Goal: Task Accomplishment & Management: Use online tool/utility

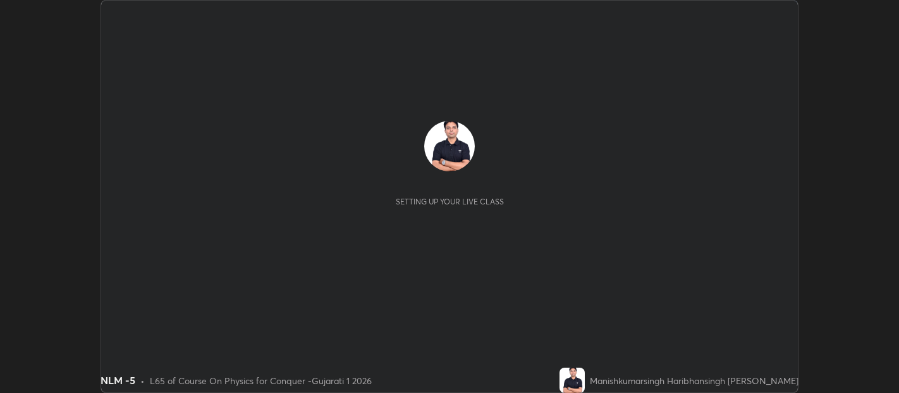
scroll to position [393, 898]
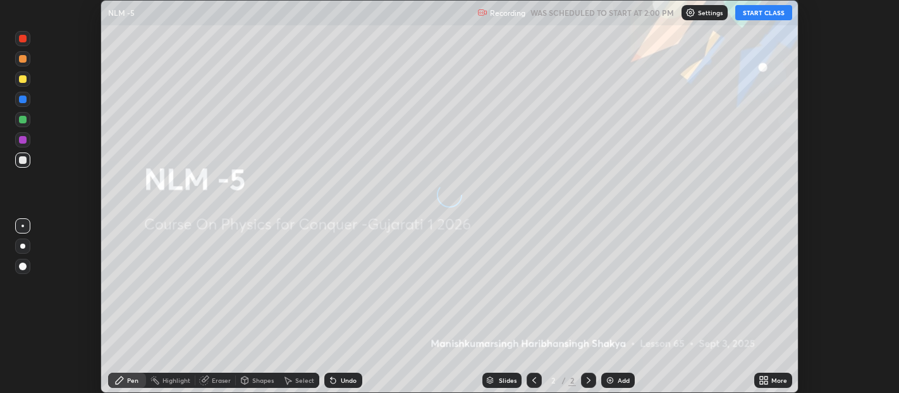
click at [761, 11] on button "START CLASS" at bounding box center [763, 12] width 57 height 15
click at [761, 377] on icon at bounding box center [761, 377] width 3 height 3
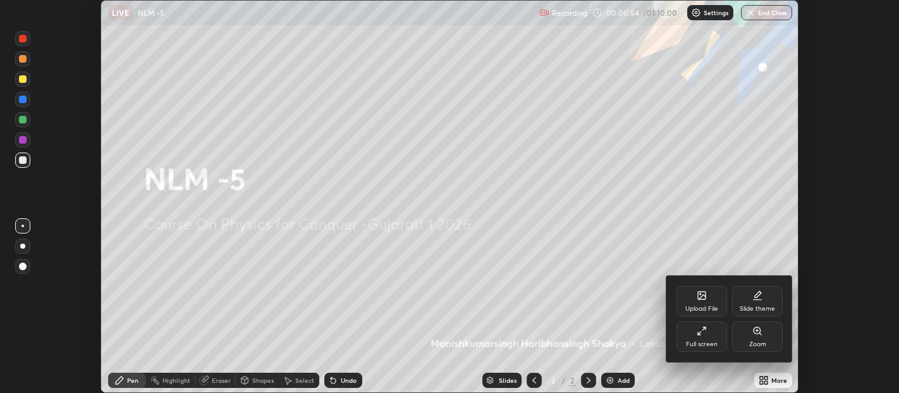
click at [704, 302] on div "Upload File" at bounding box center [701, 301] width 51 height 30
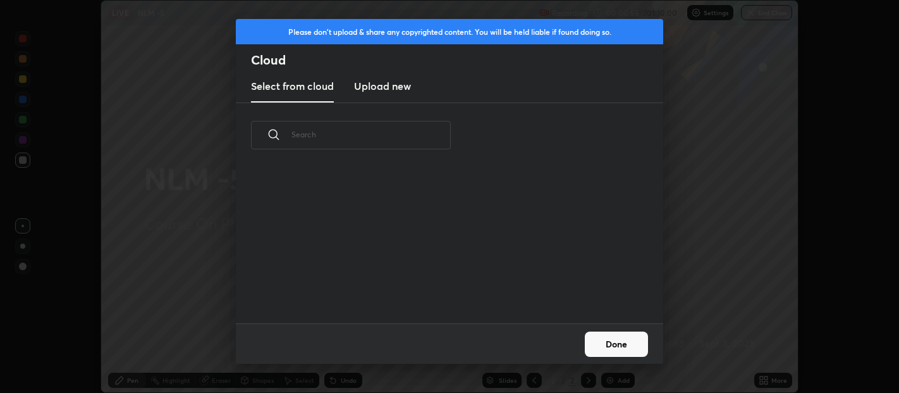
click at [397, 80] on h3 "Upload new" at bounding box center [382, 85] width 57 height 15
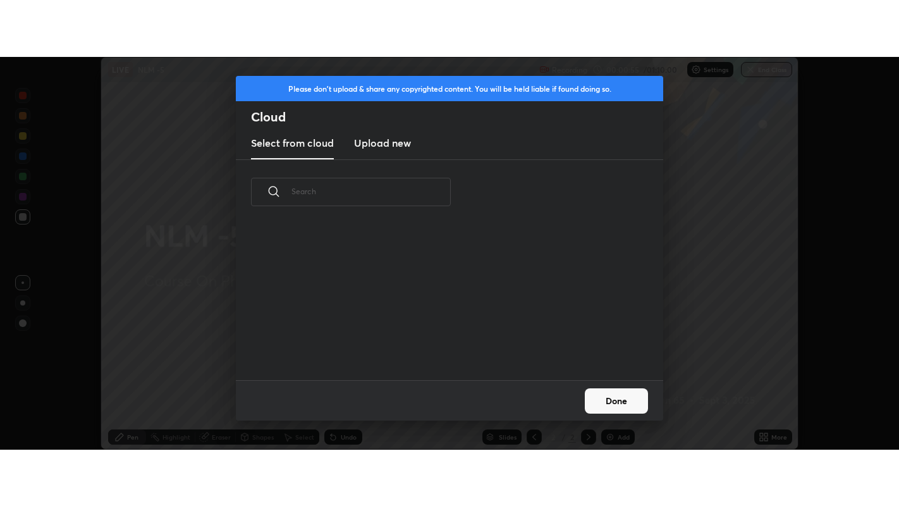
scroll to position [0, 0]
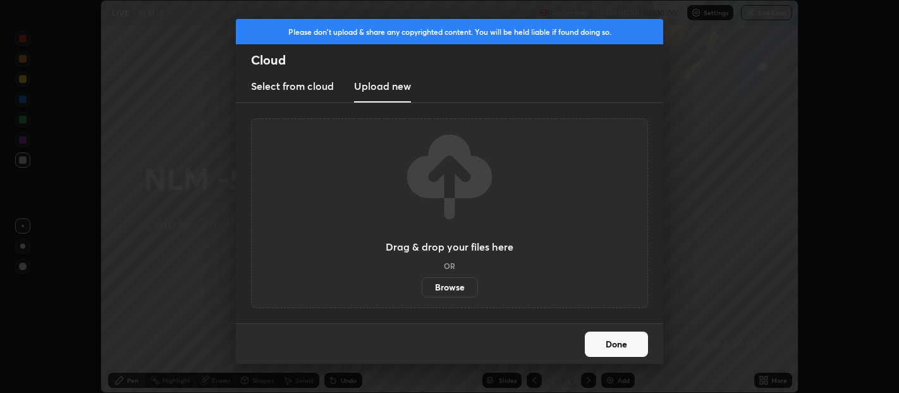
click at [456, 286] on label "Browse" at bounding box center [450, 287] width 56 height 20
click at [422, 286] on input "Browse" at bounding box center [422, 287] width 0 height 20
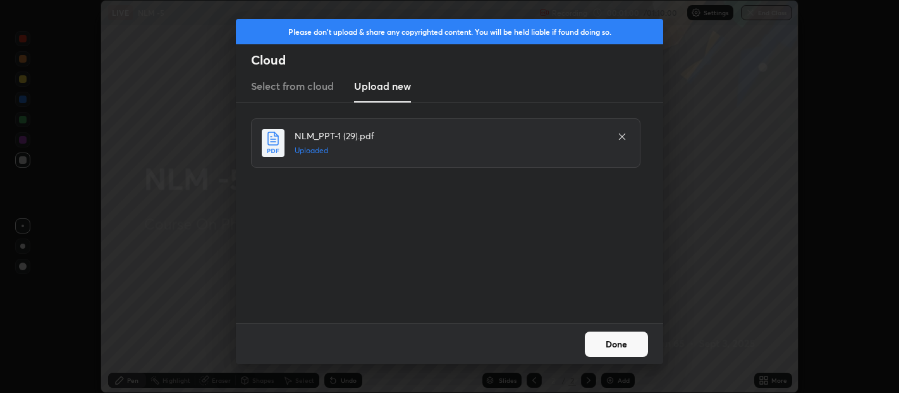
click at [618, 347] on button "Done" at bounding box center [616, 343] width 63 height 25
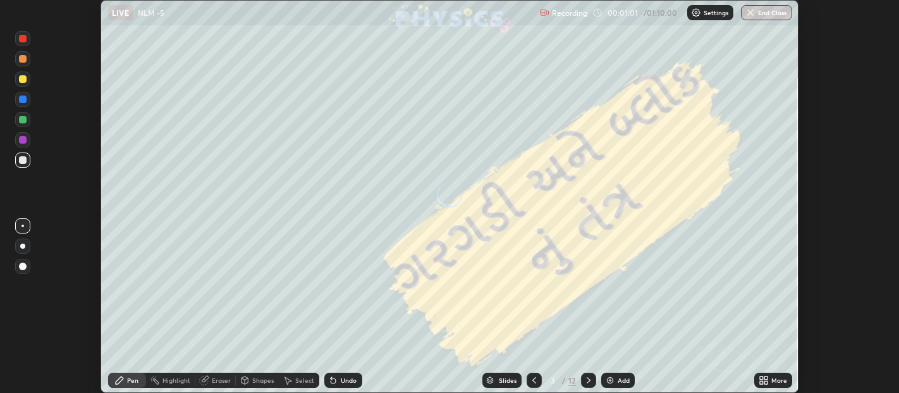
click at [761, 376] on icon at bounding box center [761, 377] width 3 height 3
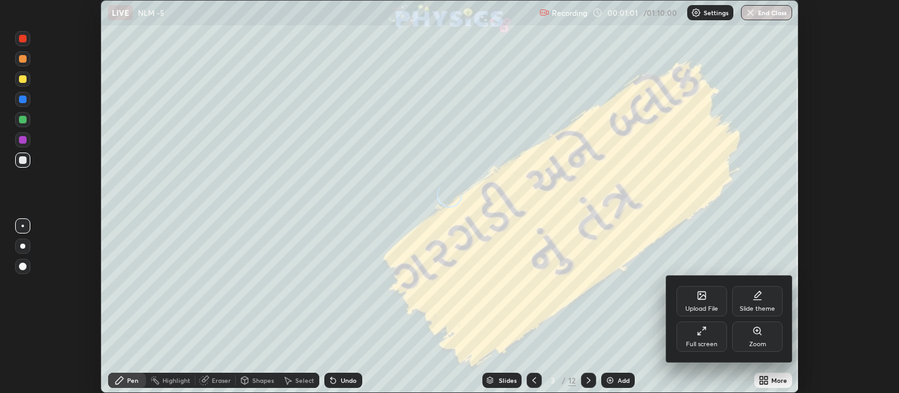
click at [702, 341] on div "Full screen" at bounding box center [702, 344] width 32 height 6
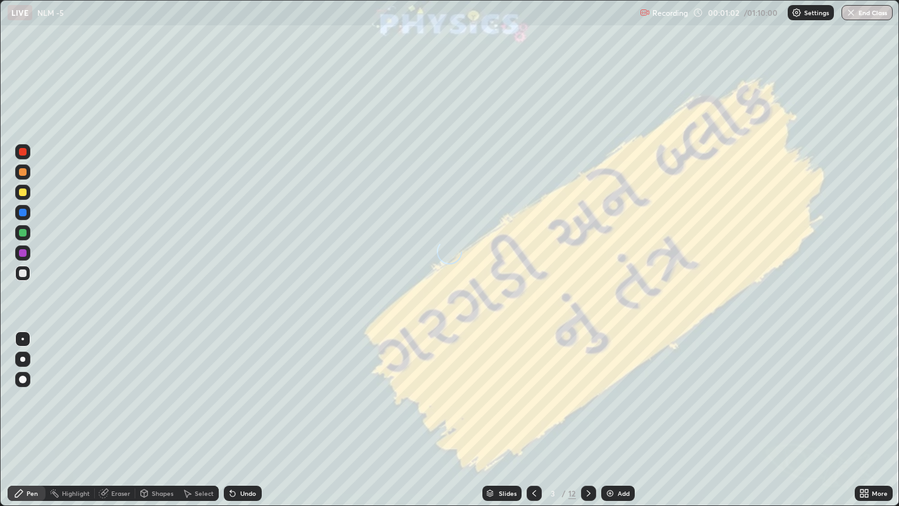
scroll to position [506, 899]
click at [534, 392] on icon at bounding box center [534, 493] width 10 height 10
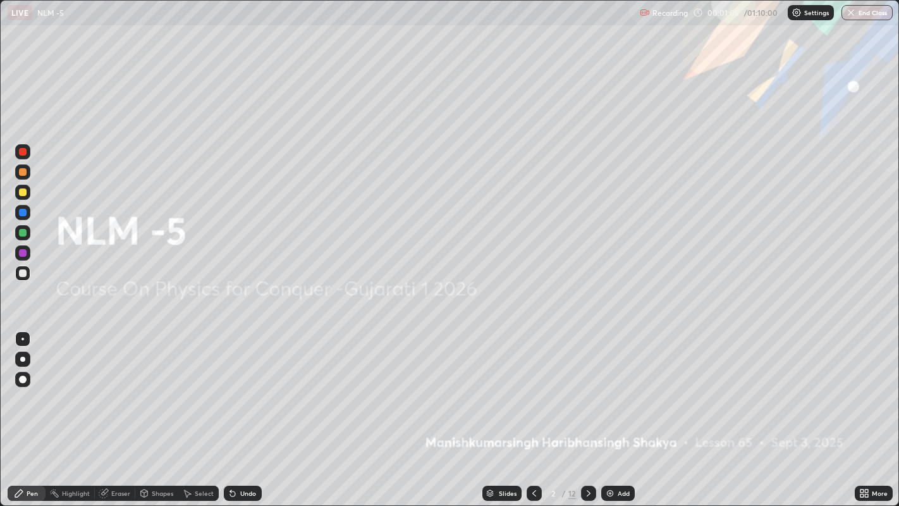
click at [624, 392] on div "Add" at bounding box center [624, 493] width 12 height 6
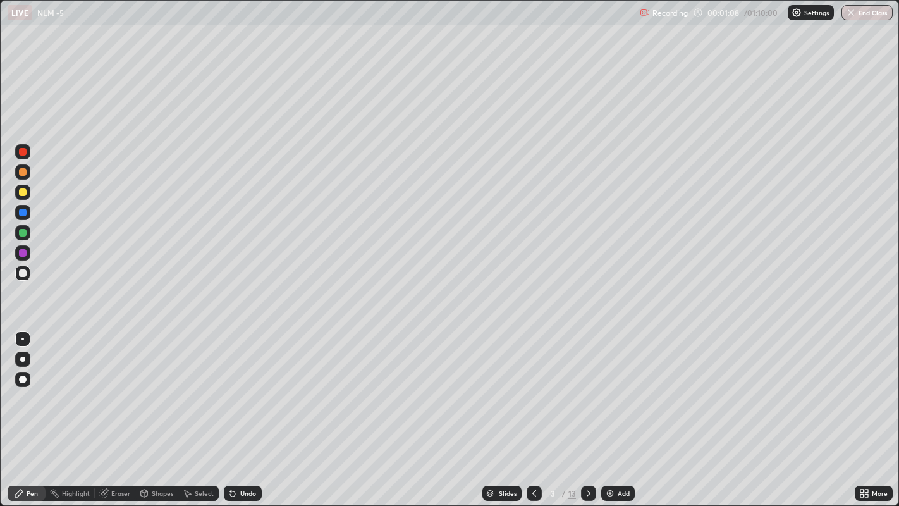
click at [862, 392] on icon at bounding box center [861, 495] width 3 height 3
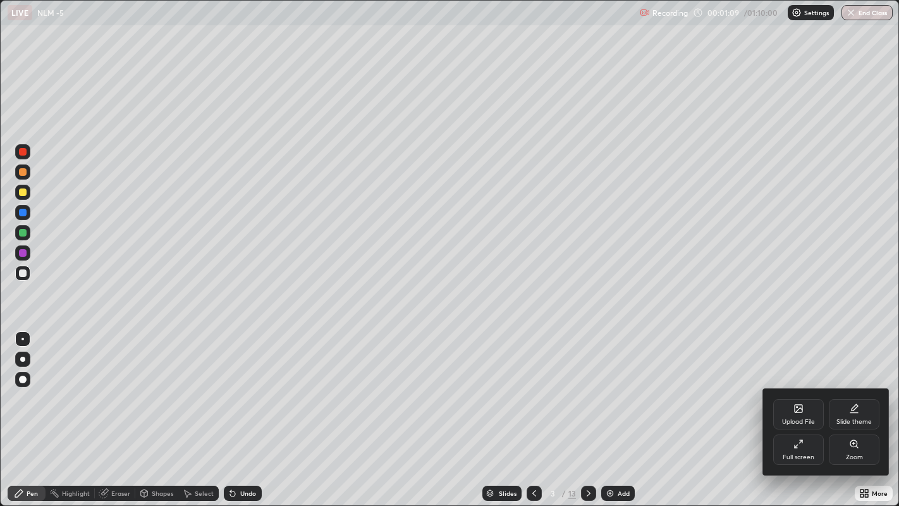
click at [853, 392] on icon at bounding box center [854, 408] width 10 height 10
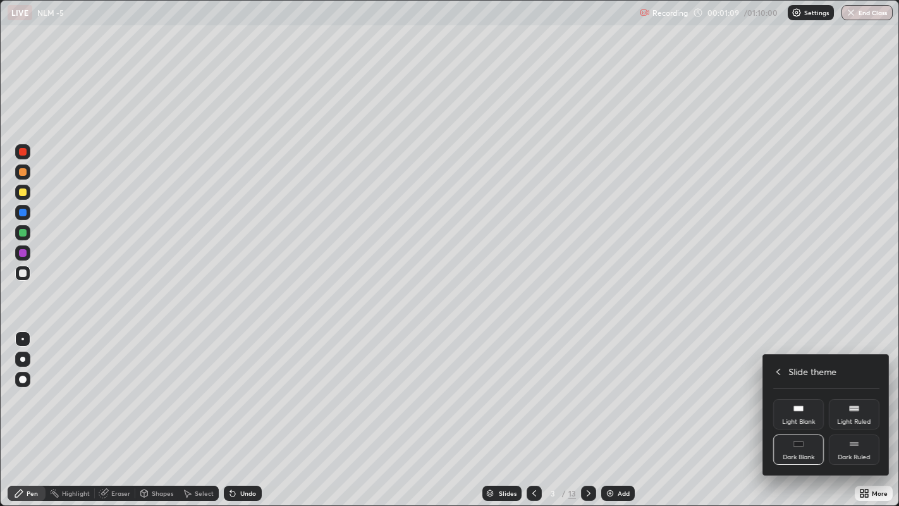
click at [859, 392] on icon at bounding box center [854, 444] width 10 height 10
click at [776, 374] on icon at bounding box center [778, 372] width 10 height 10
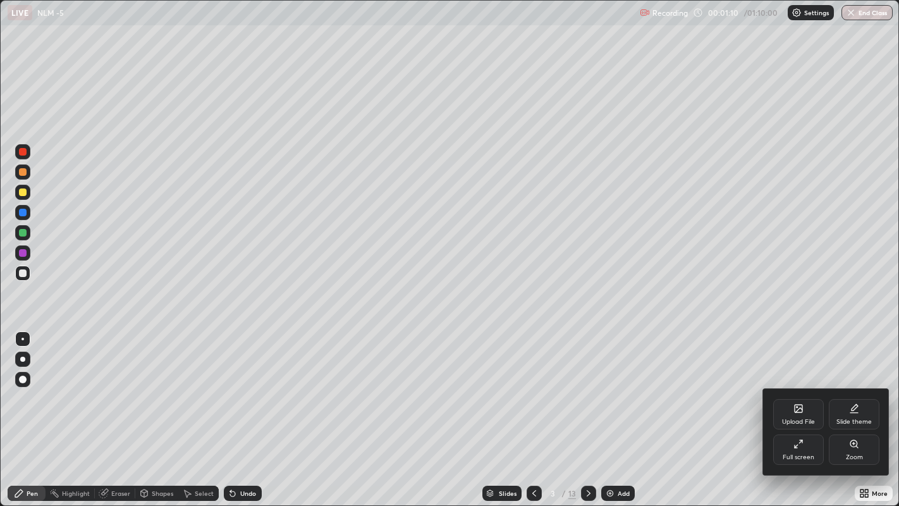
click at [735, 392] on div at bounding box center [449, 253] width 899 height 506
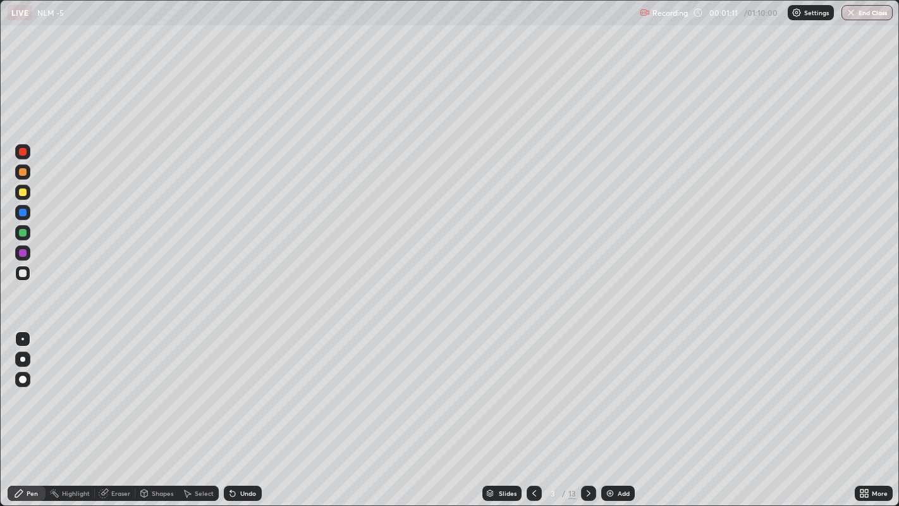
click at [620, 392] on div "Add" at bounding box center [618, 493] width 34 height 15
click at [22, 192] on div at bounding box center [23, 192] width 8 height 8
click at [21, 174] on div at bounding box center [23, 172] width 8 height 8
click at [165, 392] on div "Shapes" at bounding box center [162, 493] width 21 height 6
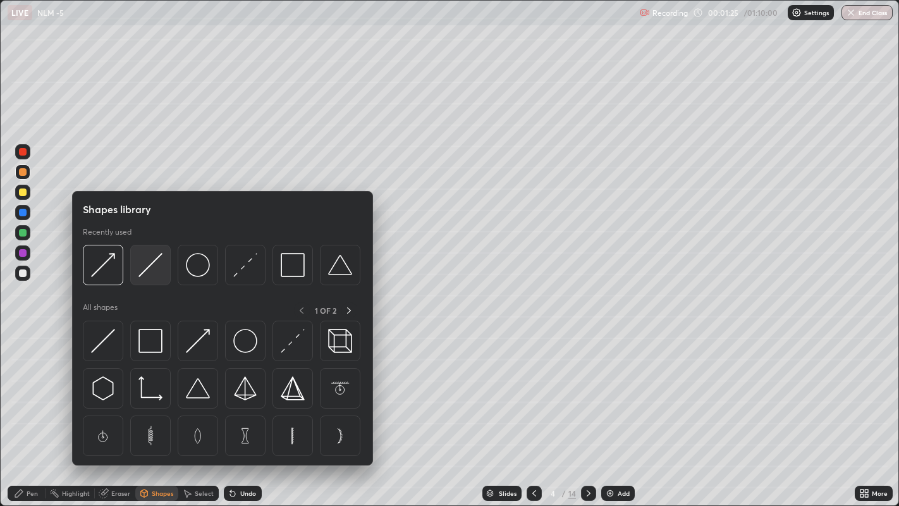
click at [148, 270] on img at bounding box center [150, 265] width 24 height 24
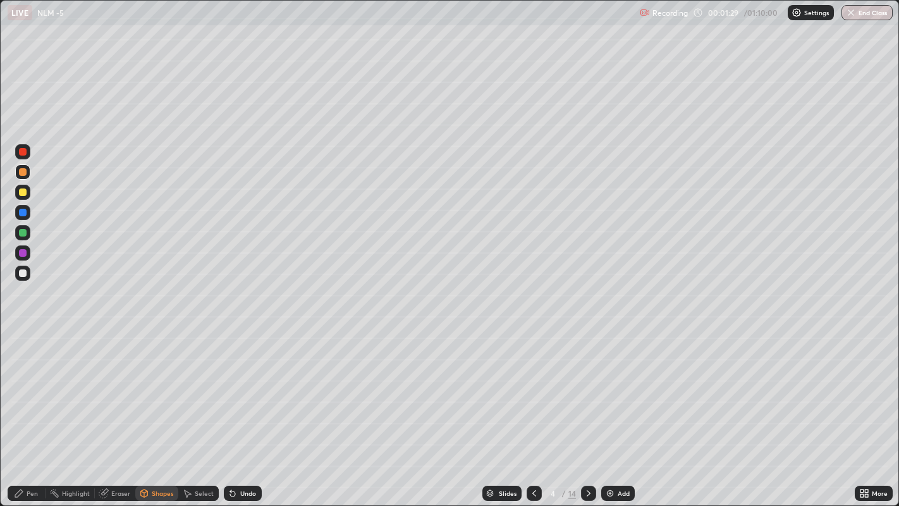
click at [21, 195] on div at bounding box center [23, 192] width 8 height 8
click at [26, 392] on div "Pen" at bounding box center [27, 493] width 38 height 15
click at [23, 377] on div at bounding box center [23, 380] width 8 height 8
click at [162, 392] on div "Shapes" at bounding box center [162, 493] width 21 height 6
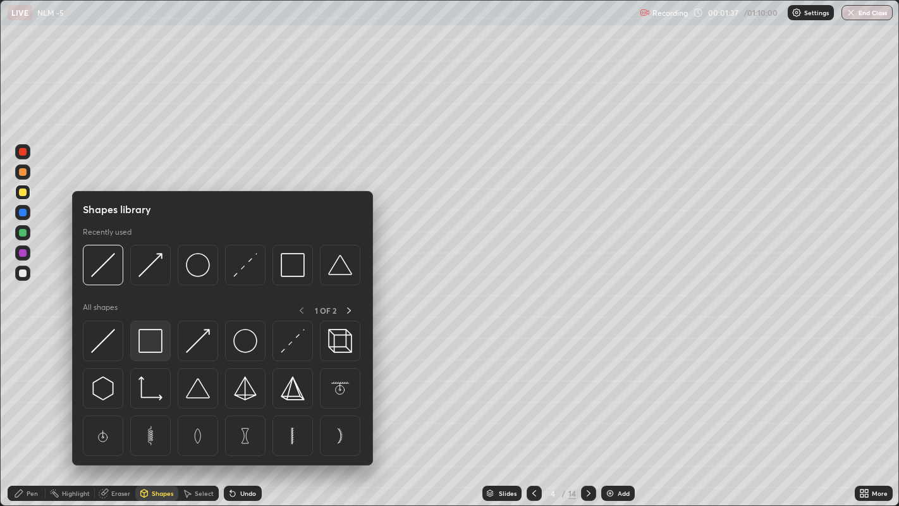
click at [150, 342] on img at bounding box center [150, 341] width 24 height 24
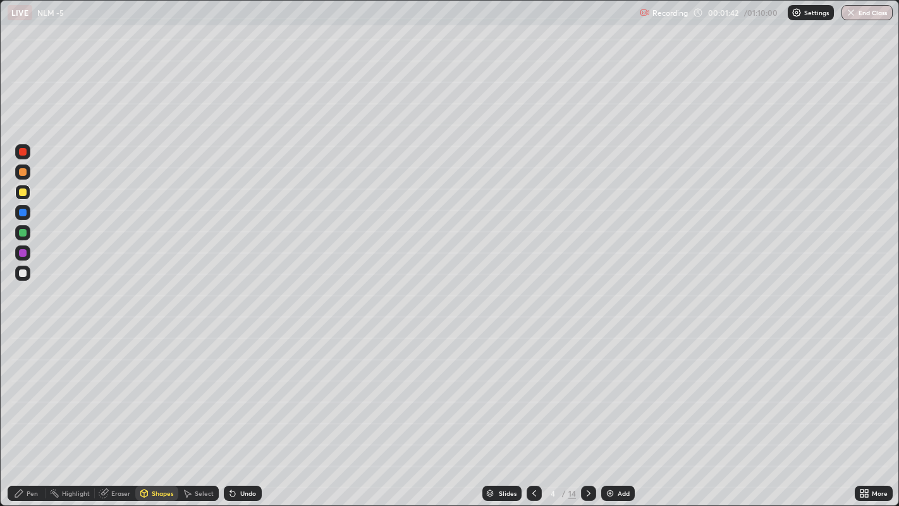
click at [21, 212] on div at bounding box center [23, 213] width 8 height 8
click at [29, 392] on div "Pen" at bounding box center [27, 493] width 38 height 15
click at [22, 274] on div at bounding box center [23, 273] width 8 height 8
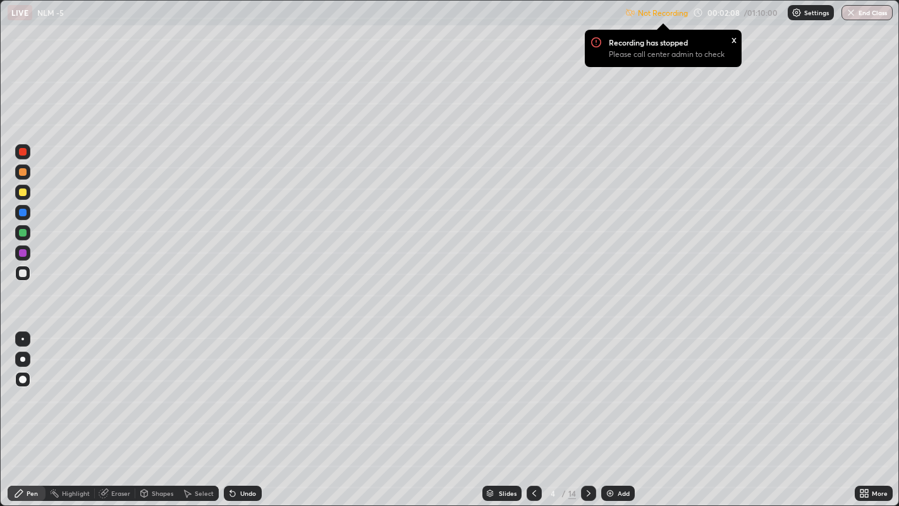
click at [812, 13] on p "Settings" at bounding box center [816, 12] width 25 height 6
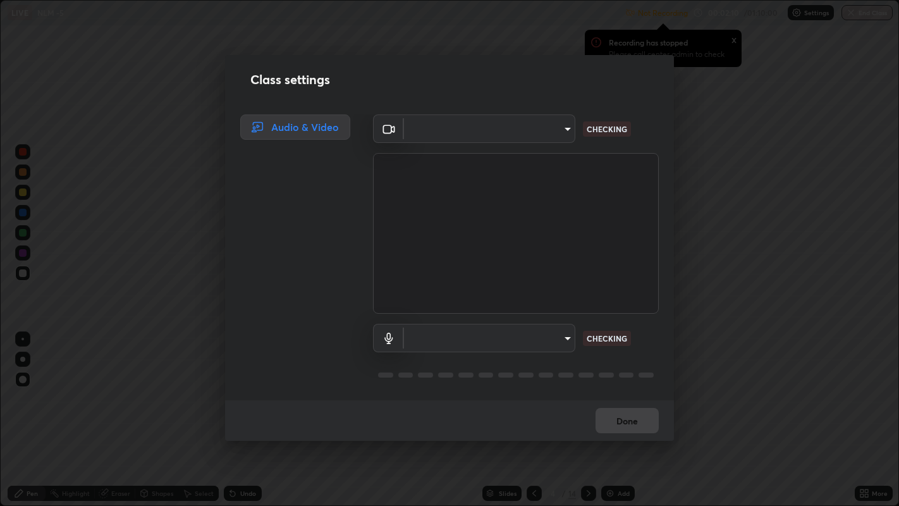
type input "b487a0c9c9d09bbbb380115422a62fd2740c7016d7b14ac64127474a774b5f74"
type input "1f088cb8f6eaa19ab501f691eae4b9cba8bc85695ff03466f0d6fb4cba3b7b32"
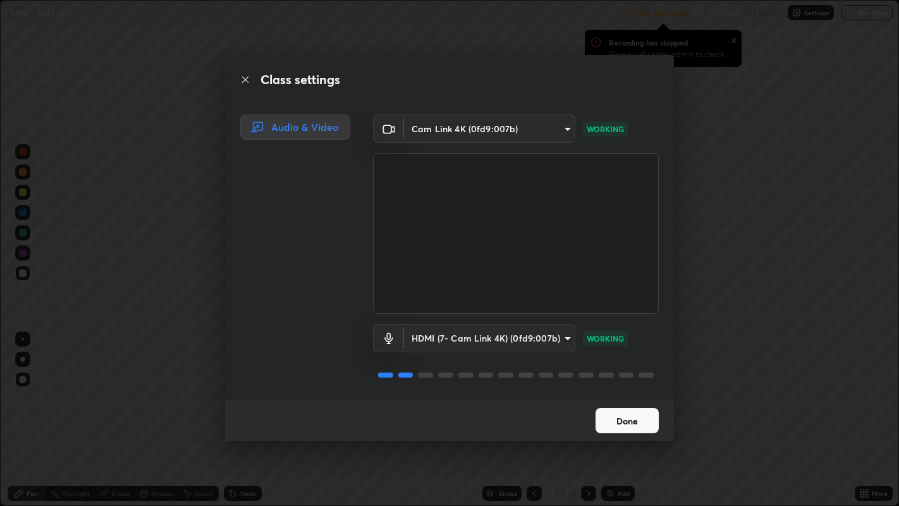
click at [633, 392] on button "Done" at bounding box center [627, 420] width 63 height 25
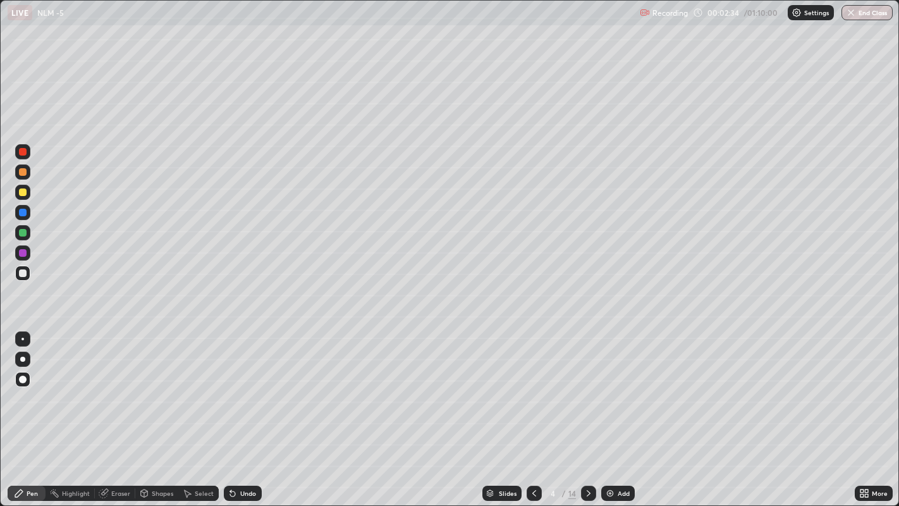
click at [246, 392] on div "Undo" at bounding box center [248, 493] width 16 height 6
click at [19, 173] on div at bounding box center [23, 172] width 8 height 8
click at [240, 392] on div "Undo" at bounding box center [248, 493] width 16 height 6
click at [153, 392] on div "Shapes" at bounding box center [156, 493] width 43 height 15
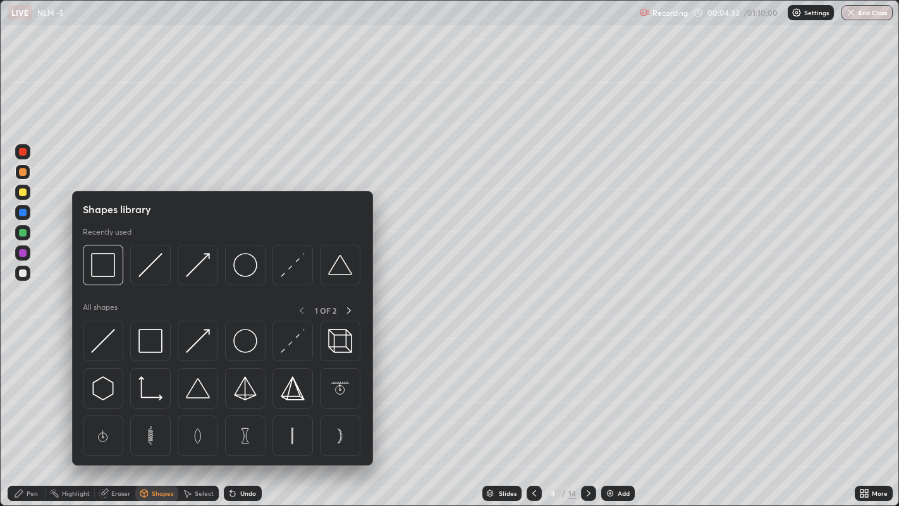
click at [110, 392] on div "Eraser" at bounding box center [115, 493] width 40 height 15
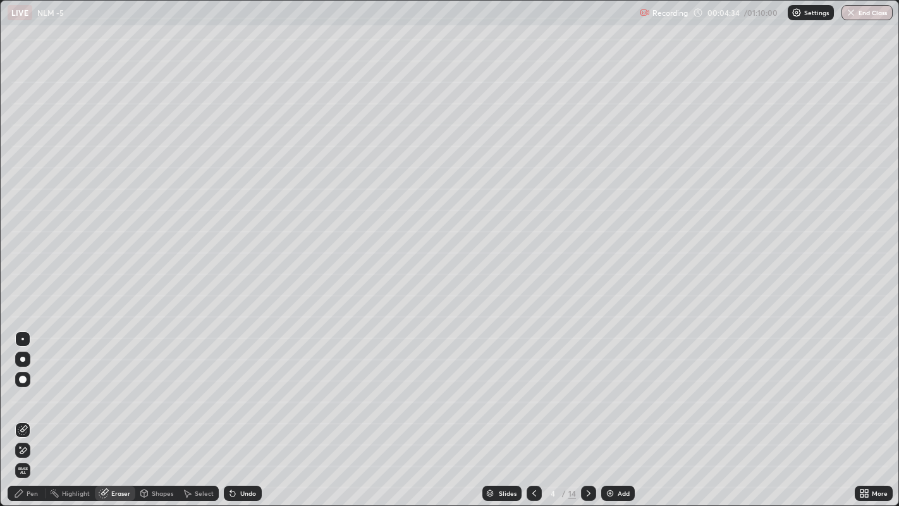
click at [27, 392] on icon at bounding box center [23, 450] width 10 height 11
click at [25, 392] on div "Pen" at bounding box center [27, 493] width 38 height 15
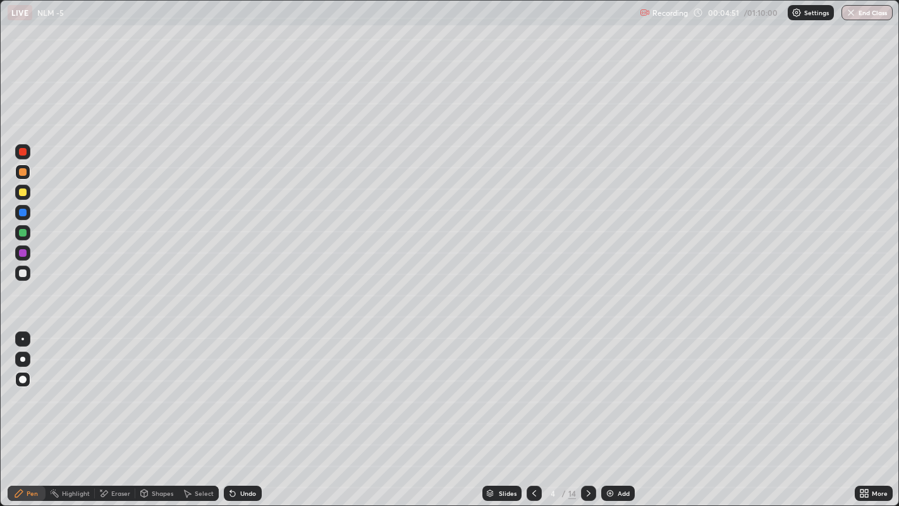
click at [236, 392] on icon at bounding box center [233, 493] width 10 height 10
click at [236, 392] on div "Undo" at bounding box center [243, 493] width 38 height 15
click at [231, 392] on icon at bounding box center [232, 493] width 5 height 5
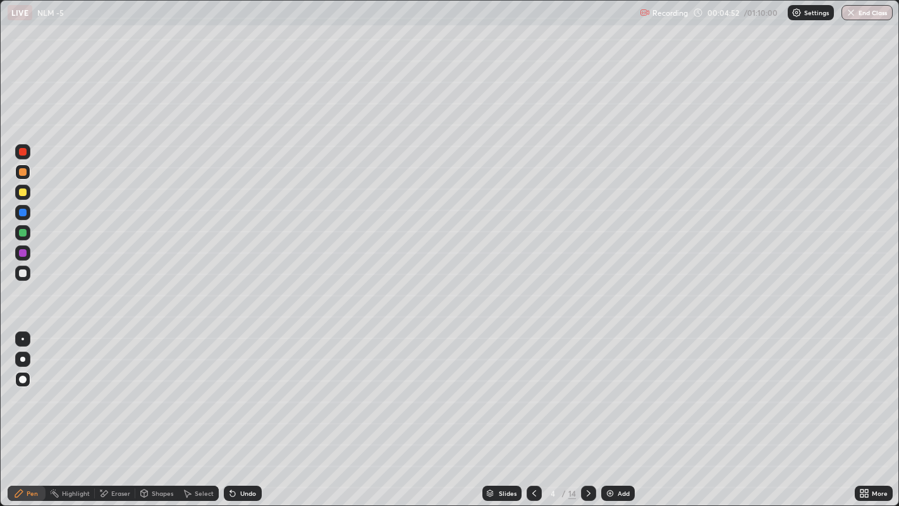
click at [230, 392] on icon at bounding box center [230, 490] width 1 height 1
click at [231, 392] on icon at bounding box center [232, 493] width 5 height 5
click at [587, 392] on icon at bounding box center [589, 493] width 10 height 10
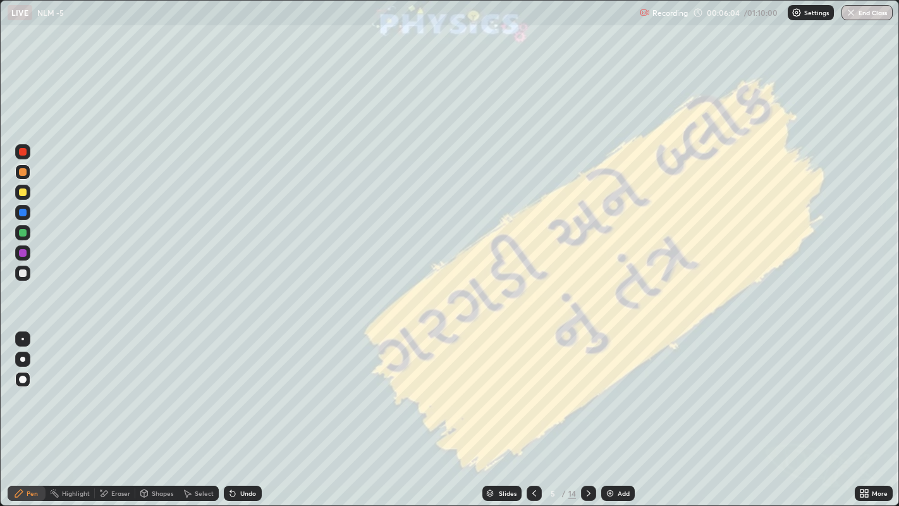
click at [587, 392] on icon at bounding box center [589, 493] width 4 height 6
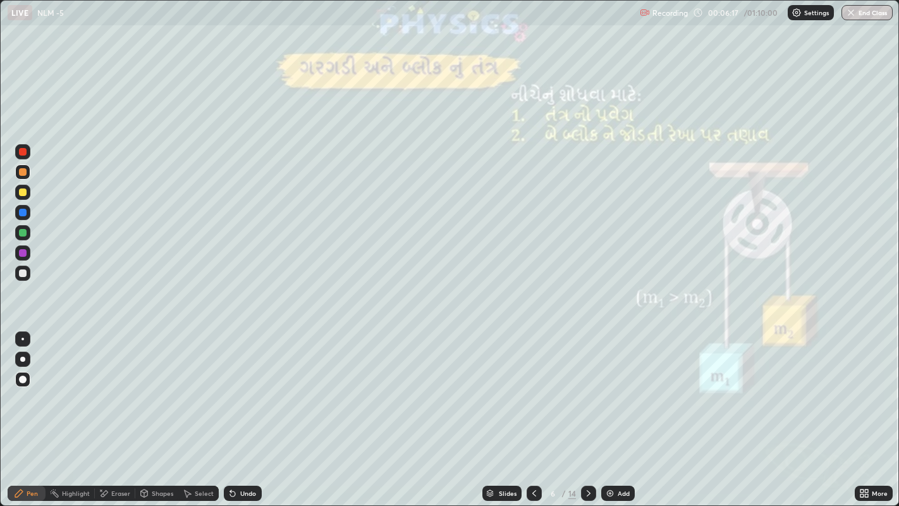
click at [23, 196] on div at bounding box center [22, 192] width 15 height 15
click at [25, 173] on div at bounding box center [23, 172] width 8 height 8
click at [114, 392] on div "Eraser" at bounding box center [120, 493] width 19 height 6
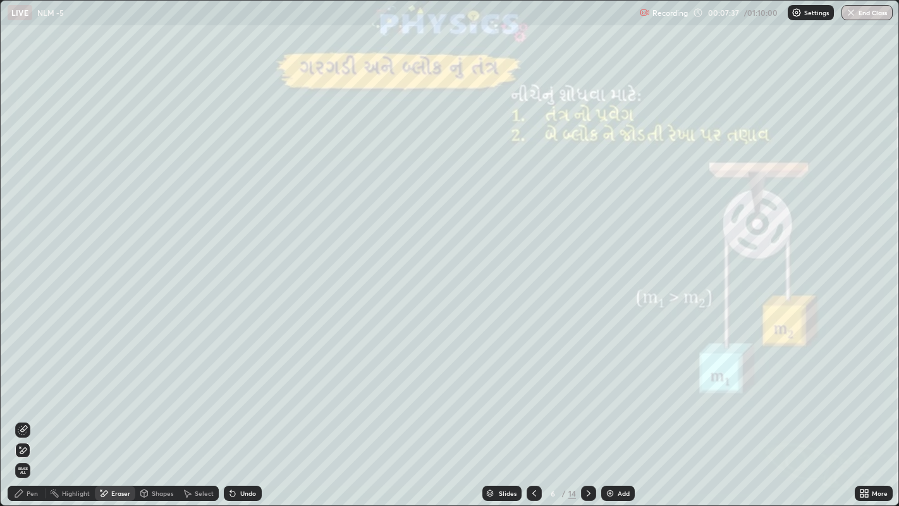
click at [27, 392] on div "Pen" at bounding box center [32, 493] width 11 height 6
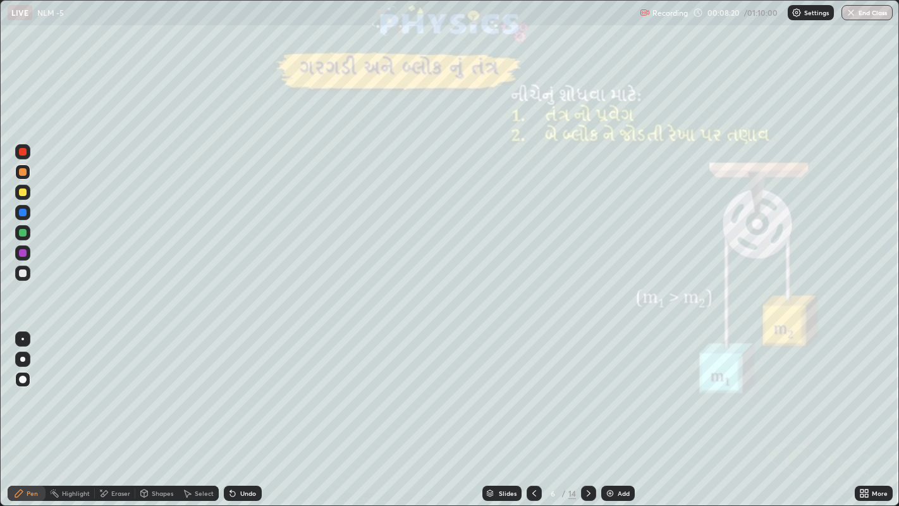
click at [19, 190] on div at bounding box center [23, 192] width 8 height 8
click at [586, 392] on icon at bounding box center [589, 493] width 10 height 10
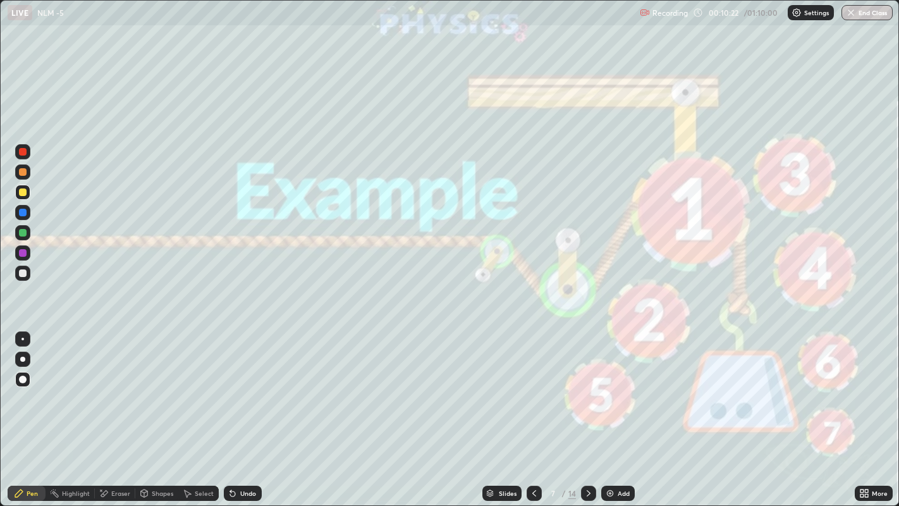
click at [587, 392] on icon at bounding box center [589, 493] width 10 height 10
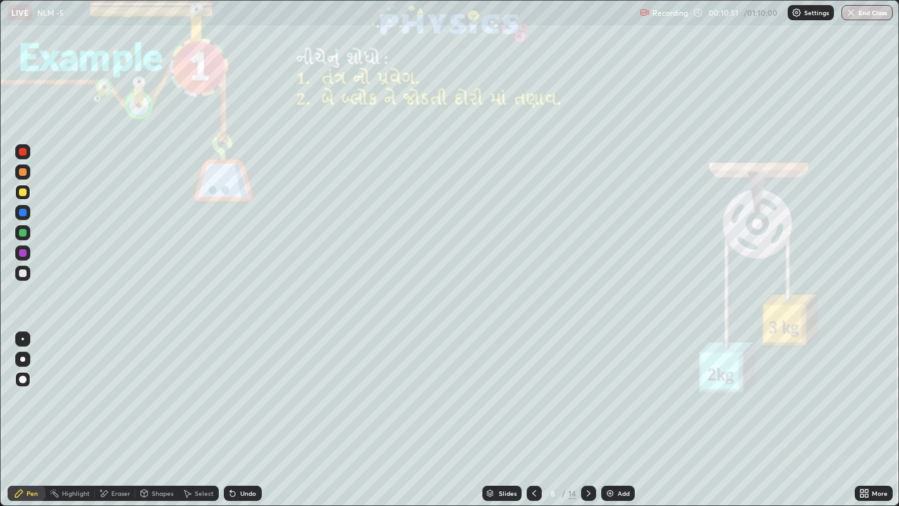
click at [25, 173] on div at bounding box center [23, 172] width 8 height 8
click at [20, 191] on div at bounding box center [23, 192] width 8 height 8
click at [29, 272] on div at bounding box center [22, 273] width 15 height 15
click at [21, 171] on div at bounding box center [23, 172] width 8 height 8
click at [22, 273] on div at bounding box center [23, 273] width 8 height 8
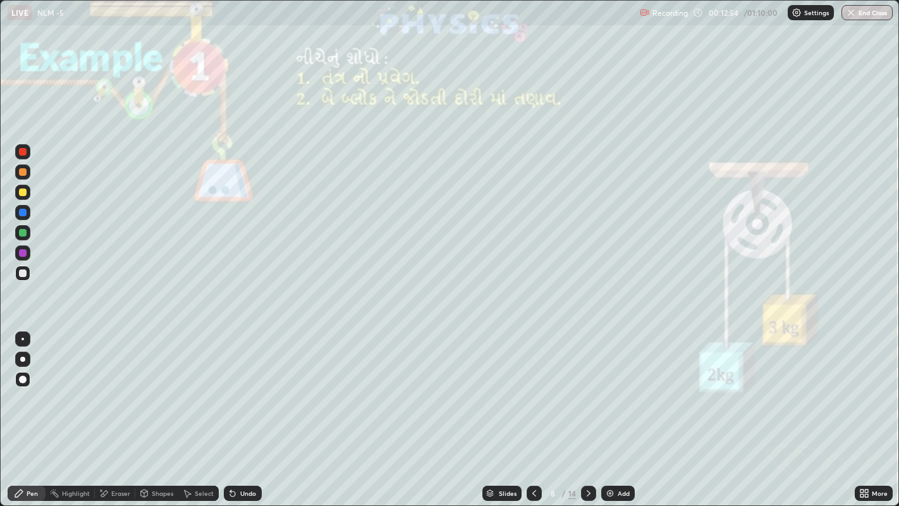
click at [20, 173] on div at bounding box center [23, 172] width 8 height 8
click at [587, 392] on icon at bounding box center [589, 493] width 10 height 10
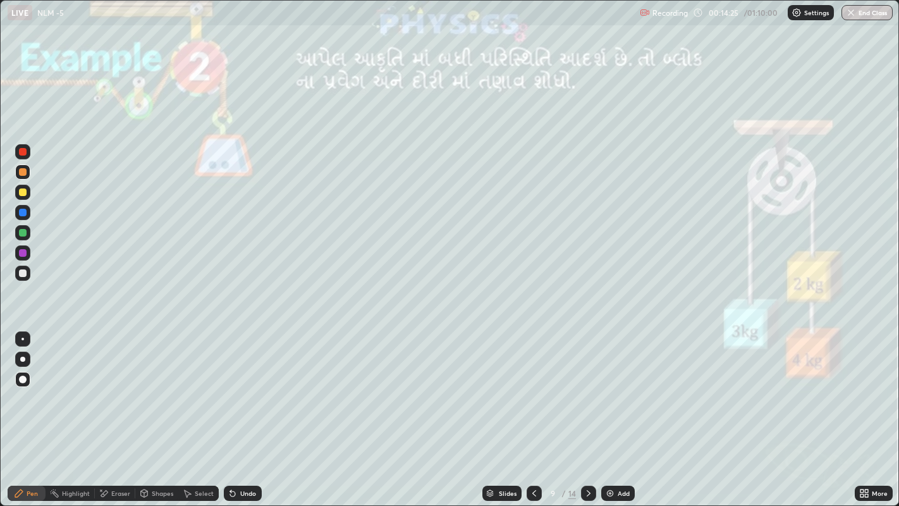
click at [23, 276] on div at bounding box center [23, 273] width 8 height 8
click at [21, 173] on div at bounding box center [23, 172] width 8 height 8
click at [112, 392] on div "Eraser" at bounding box center [120, 493] width 19 height 6
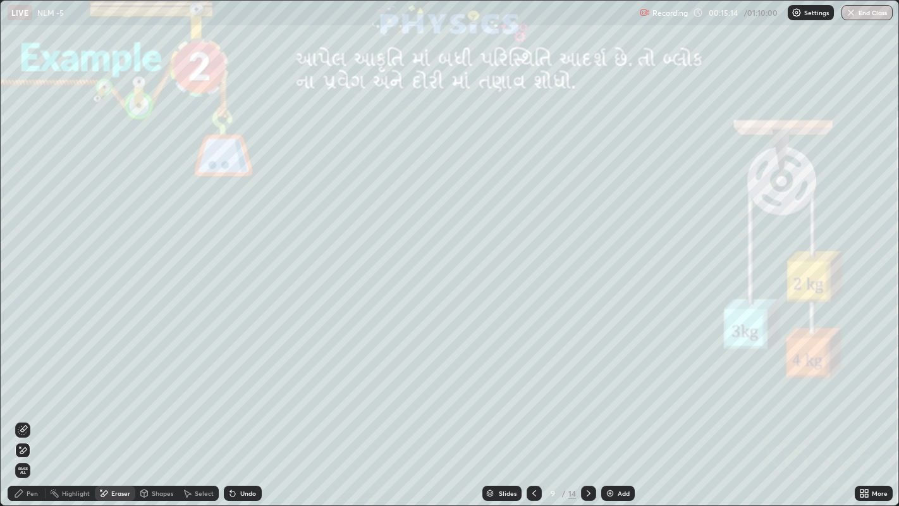
click at [26, 392] on div "Pen" at bounding box center [27, 493] width 38 height 15
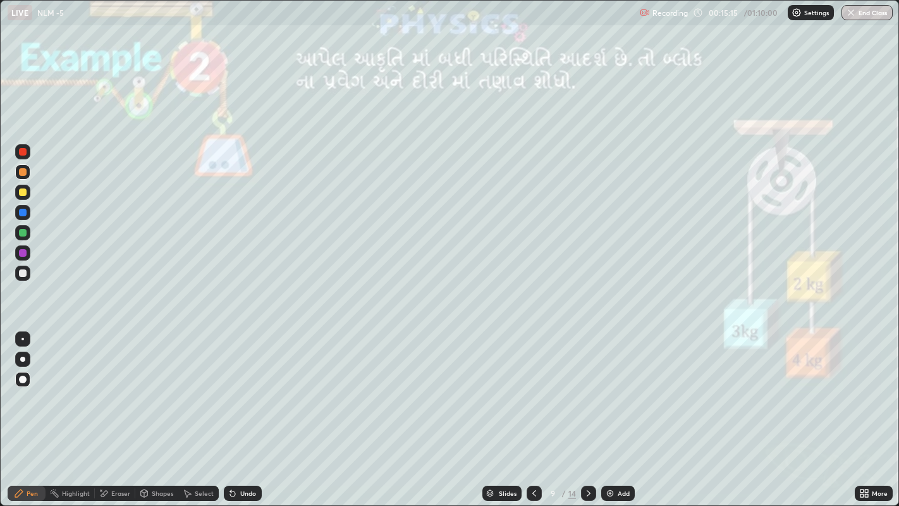
click at [23, 194] on div at bounding box center [23, 192] width 8 height 8
click at [21, 169] on div at bounding box center [23, 172] width 8 height 8
click at [22, 193] on div at bounding box center [23, 192] width 8 height 8
click at [236, 392] on icon at bounding box center [233, 493] width 10 height 10
click at [19, 273] on div at bounding box center [23, 273] width 8 height 8
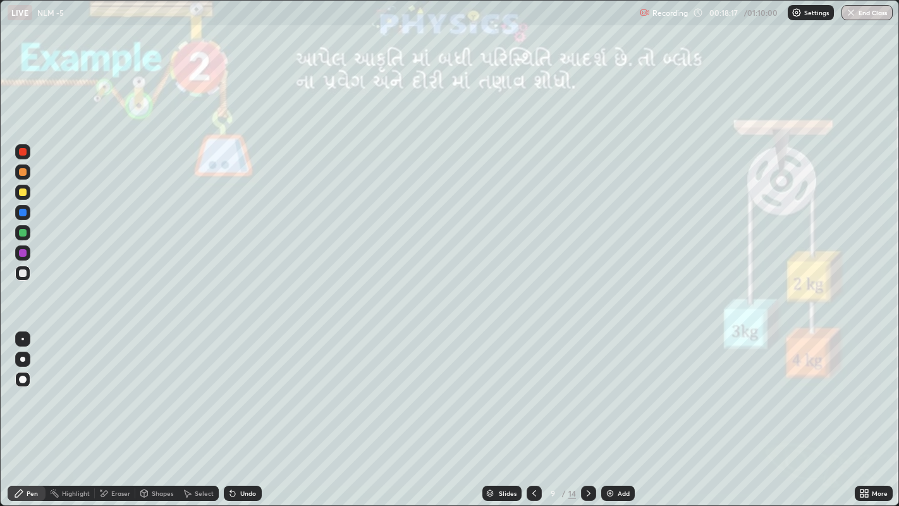
click at [585, 392] on icon at bounding box center [589, 493] width 10 height 10
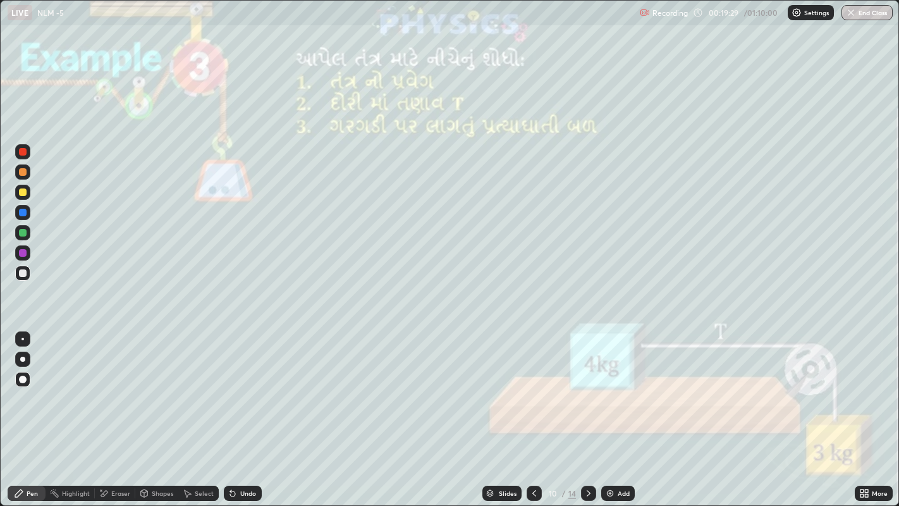
click at [21, 173] on div at bounding box center [23, 172] width 8 height 8
click at [20, 274] on div at bounding box center [23, 273] width 8 height 8
click at [237, 392] on div "Undo" at bounding box center [243, 493] width 38 height 15
click at [242, 392] on div "Undo" at bounding box center [248, 493] width 16 height 6
click at [22, 193] on div at bounding box center [23, 192] width 8 height 8
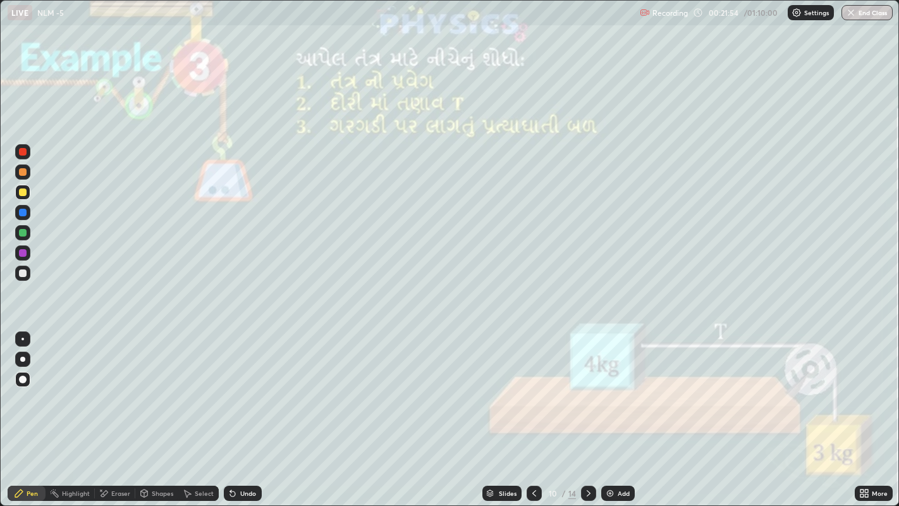
click at [587, 392] on icon at bounding box center [589, 493] width 10 height 10
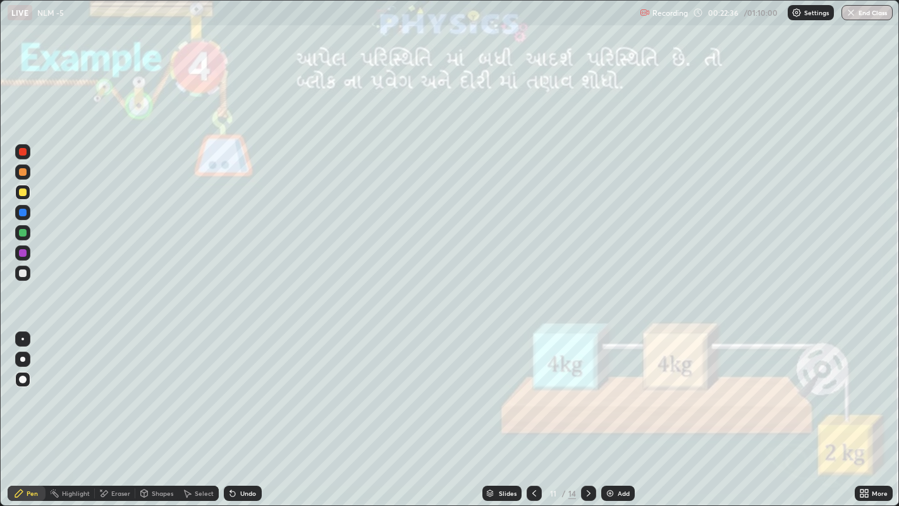
click at [20, 173] on div at bounding box center [23, 172] width 8 height 8
click at [24, 273] on div at bounding box center [23, 273] width 8 height 8
click at [21, 175] on div at bounding box center [23, 172] width 8 height 8
click at [18, 195] on div at bounding box center [22, 192] width 15 height 15
click at [587, 392] on icon at bounding box center [589, 493] width 10 height 10
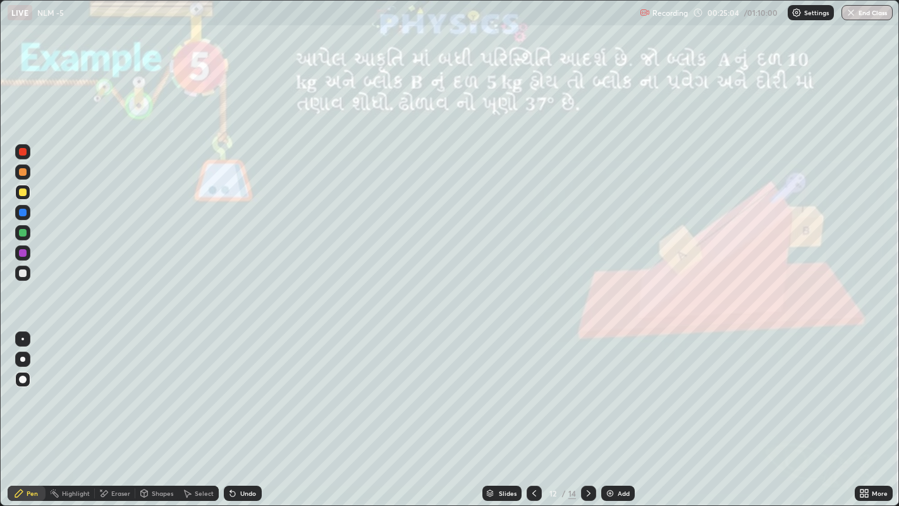
click at [22, 274] on div at bounding box center [23, 273] width 8 height 8
click at [21, 192] on div at bounding box center [23, 192] width 8 height 8
click at [21, 175] on div at bounding box center [23, 172] width 8 height 8
click at [587, 392] on icon at bounding box center [589, 493] width 10 height 10
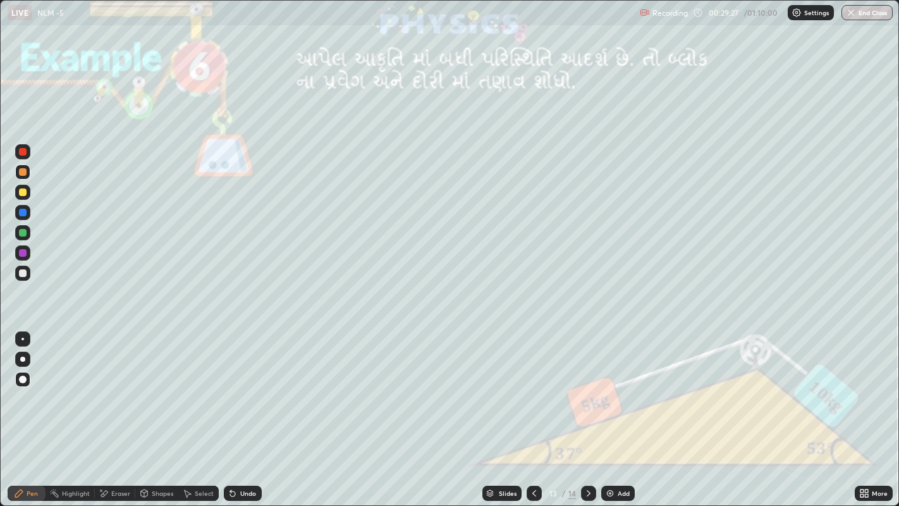
click at [22, 173] on div at bounding box center [23, 172] width 8 height 8
click at [119, 392] on div "Eraser" at bounding box center [120, 493] width 19 height 6
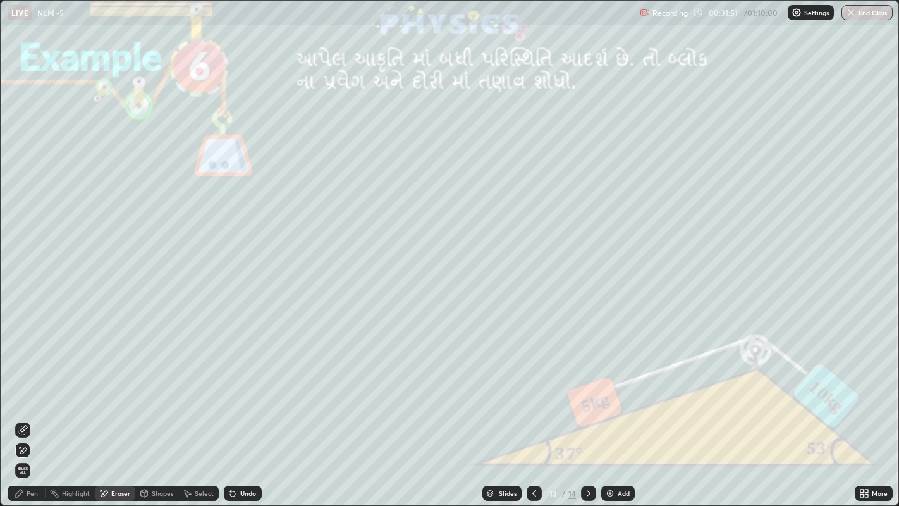
click at [29, 392] on div "Pen" at bounding box center [32, 493] width 11 height 6
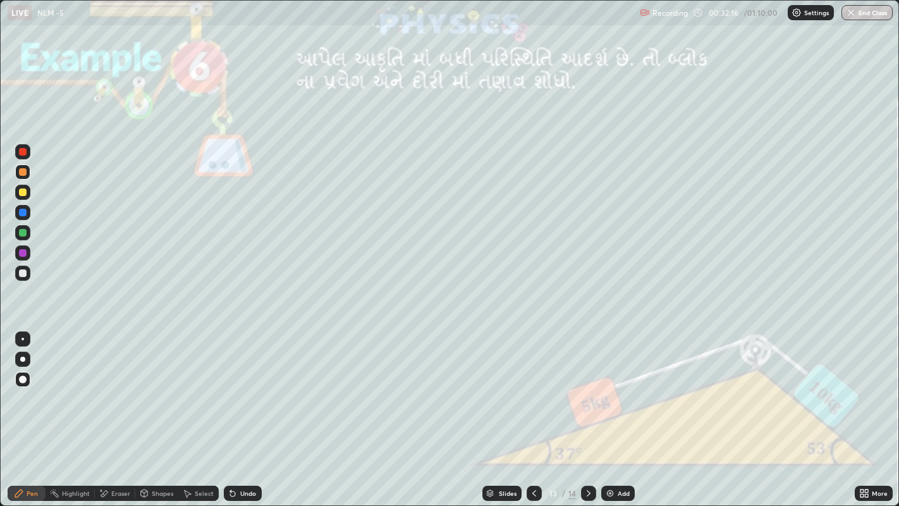
click at [585, 392] on icon at bounding box center [589, 493] width 10 height 10
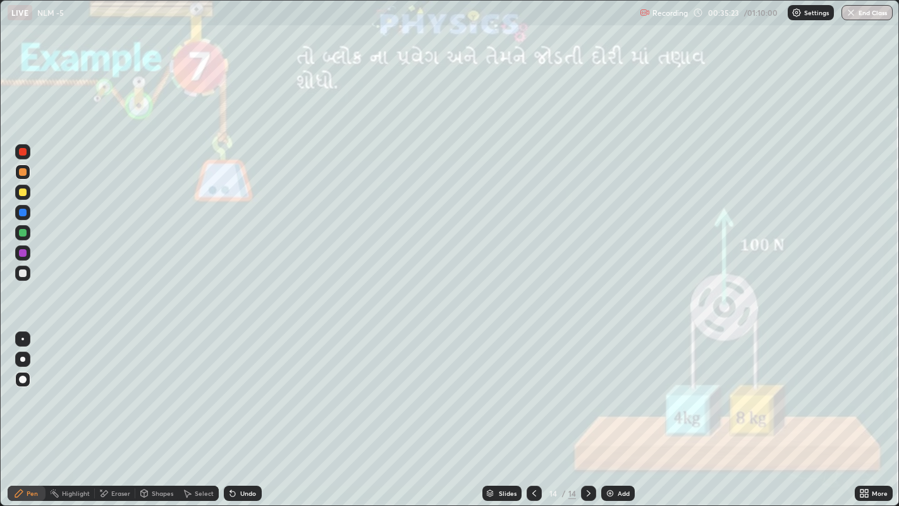
click at [23, 269] on div at bounding box center [23, 273] width 8 height 8
click at [668, 392] on div "Slides 14 / 14 Add" at bounding box center [558, 492] width 593 height 25
click at [22, 173] on div at bounding box center [23, 172] width 8 height 8
click at [243, 392] on div "Undo" at bounding box center [243, 493] width 38 height 15
click at [244, 392] on div "Undo" at bounding box center [243, 493] width 38 height 15
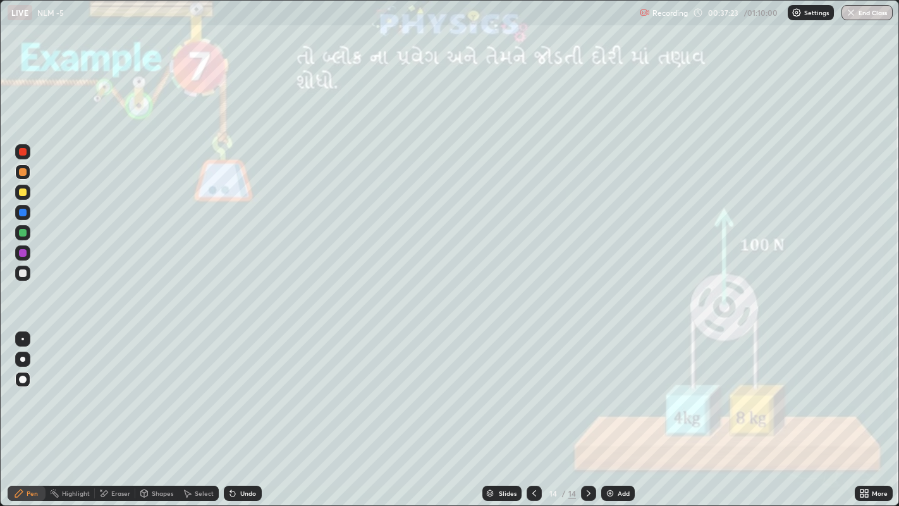
click at [244, 392] on div "Undo" at bounding box center [243, 493] width 38 height 15
click at [240, 392] on div "Undo" at bounding box center [248, 493] width 16 height 6
click at [236, 392] on div "Undo" at bounding box center [243, 493] width 38 height 15
click at [614, 392] on div "Add" at bounding box center [618, 493] width 34 height 15
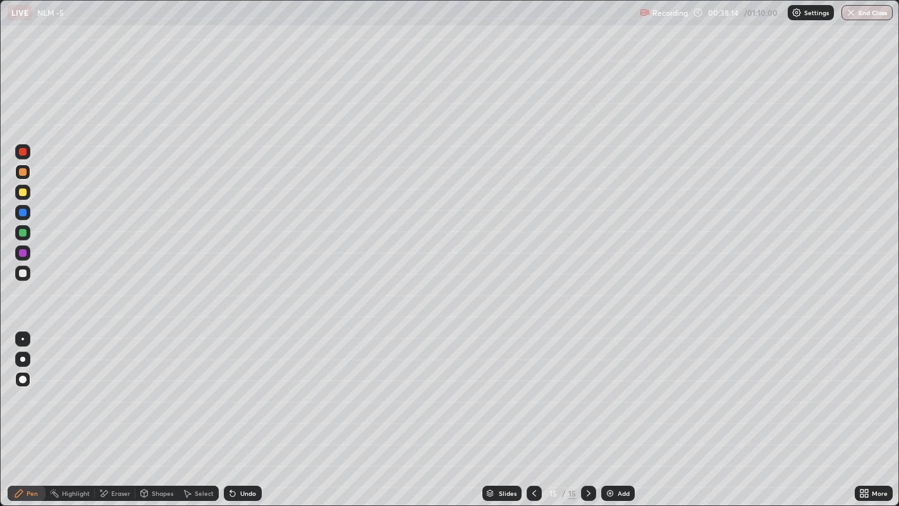
click at [22, 272] on div at bounding box center [23, 273] width 8 height 8
click at [161, 392] on div "Shapes" at bounding box center [156, 493] width 43 height 15
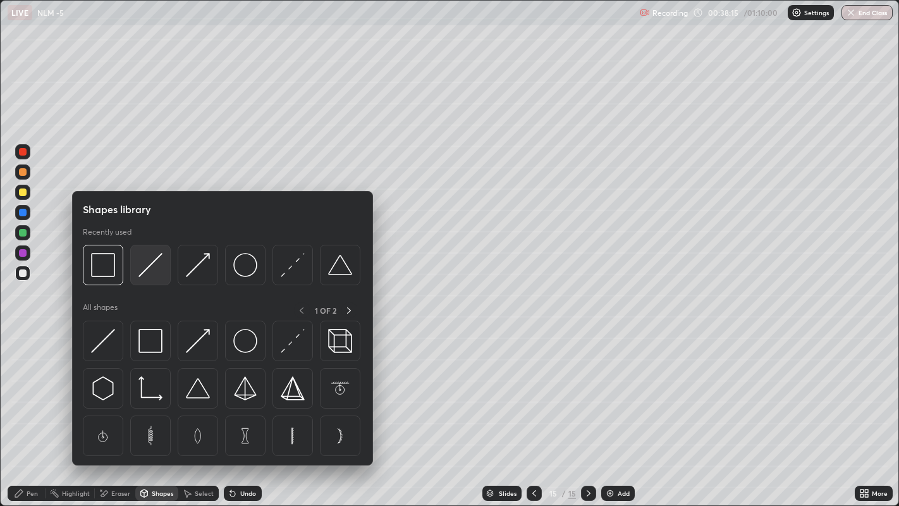
click at [154, 270] on img at bounding box center [150, 265] width 24 height 24
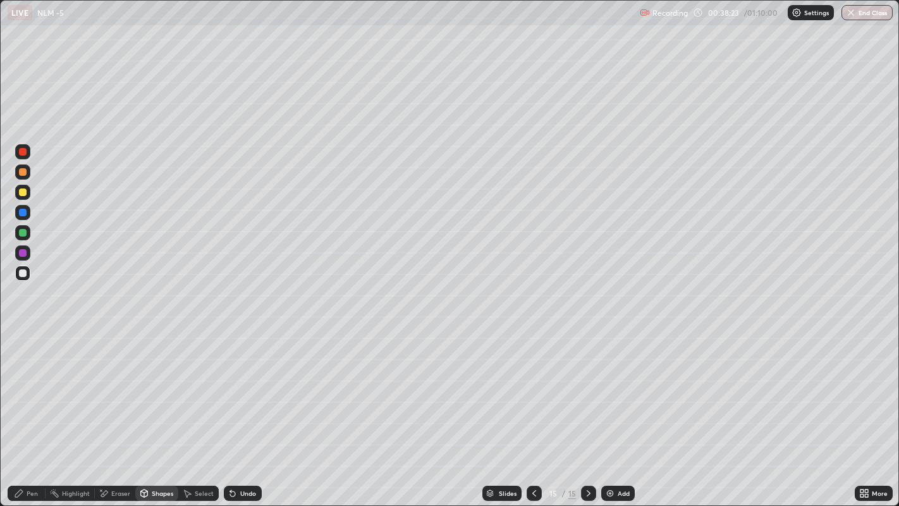
click at [22, 233] on div at bounding box center [23, 233] width 8 height 8
click at [23, 392] on icon at bounding box center [19, 493] width 10 height 10
click at [22, 273] on div at bounding box center [23, 273] width 8 height 8
click at [28, 193] on div at bounding box center [22, 192] width 15 height 15
click at [149, 392] on div "Shapes" at bounding box center [156, 493] width 43 height 15
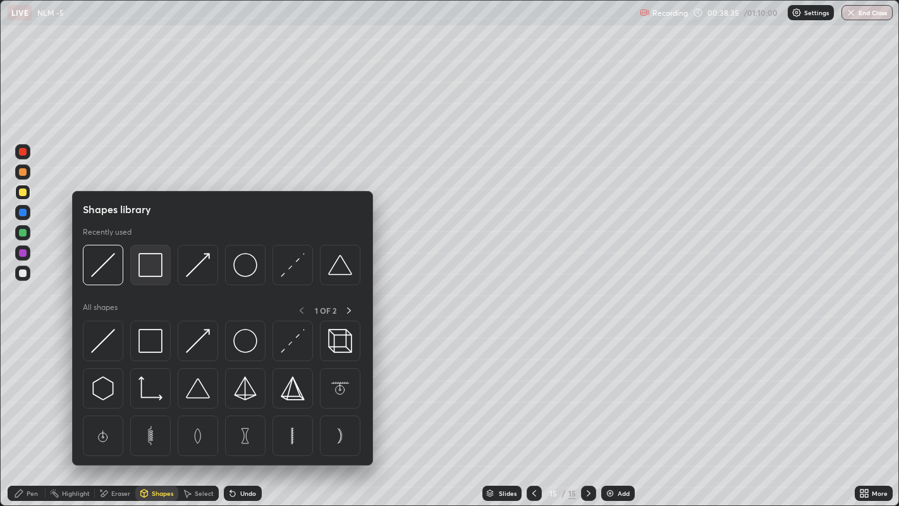
click at [150, 274] on img at bounding box center [150, 265] width 24 height 24
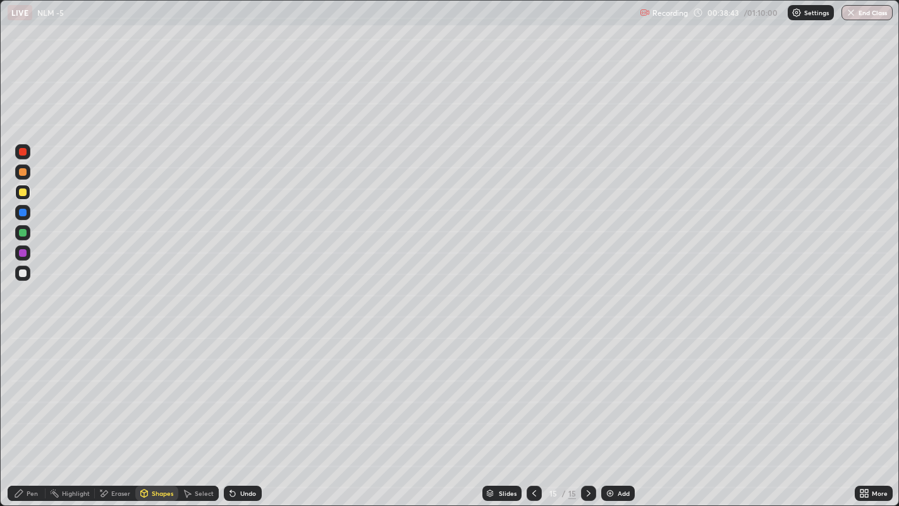
click at [23, 276] on div at bounding box center [23, 273] width 8 height 8
click at [159, 392] on div "Shapes" at bounding box center [162, 493] width 21 height 6
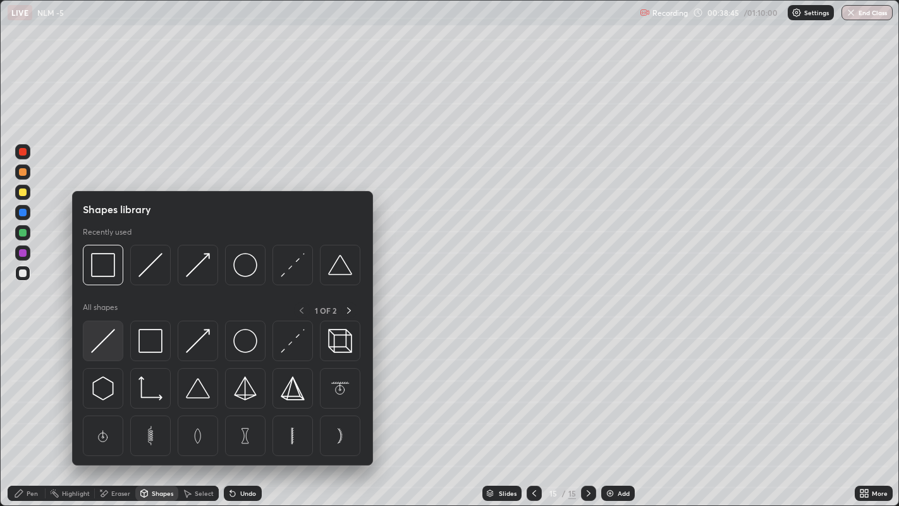
click at [97, 340] on img at bounding box center [103, 341] width 24 height 24
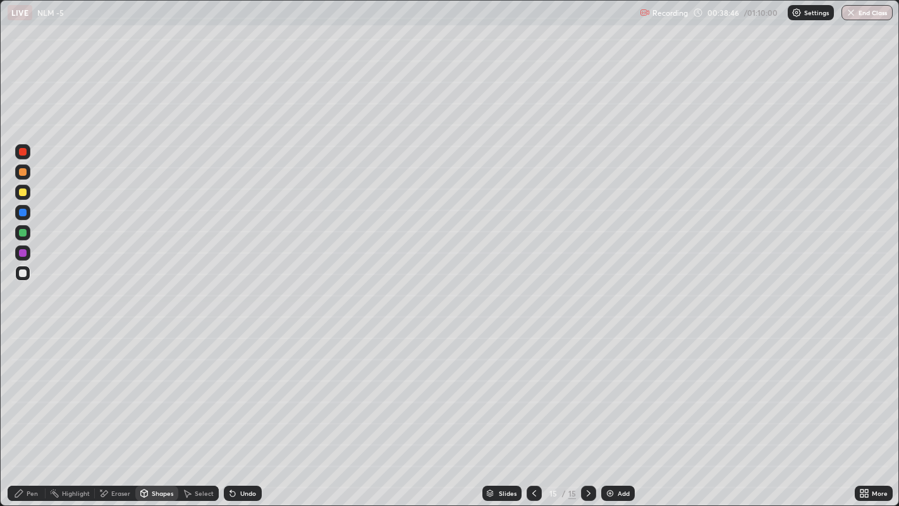
click at [20, 174] on div at bounding box center [23, 172] width 8 height 8
click at [24, 392] on div "Pen" at bounding box center [27, 493] width 38 height 15
click at [18, 196] on div at bounding box center [22, 192] width 15 height 15
click at [19, 170] on div at bounding box center [23, 172] width 8 height 8
click at [23, 193] on div at bounding box center [23, 192] width 8 height 8
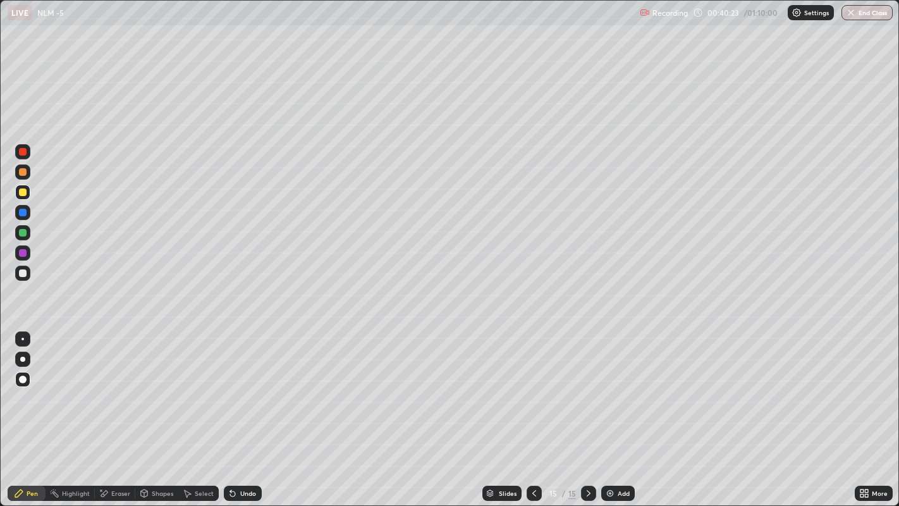
click at [21, 274] on div at bounding box center [23, 273] width 8 height 8
click at [623, 392] on div "Add" at bounding box center [624, 493] width 12 height 6
click at [22, 193] on div at bounding box center [23, 192] width 8 height 8
click at [159, 392] on div "Shapes" at bounding box center [162, 493] width 21 height 6
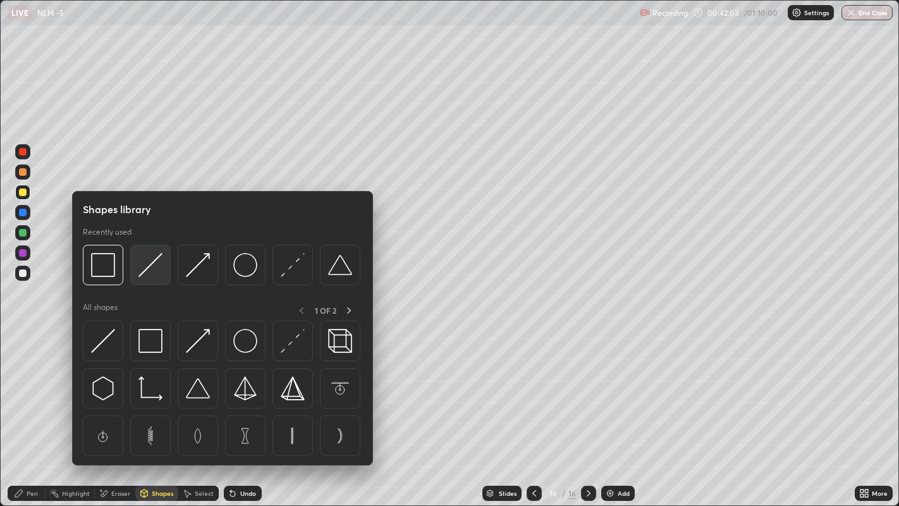
click at [145, 271] on img at bounding box center [150, 265] width 24 height 24
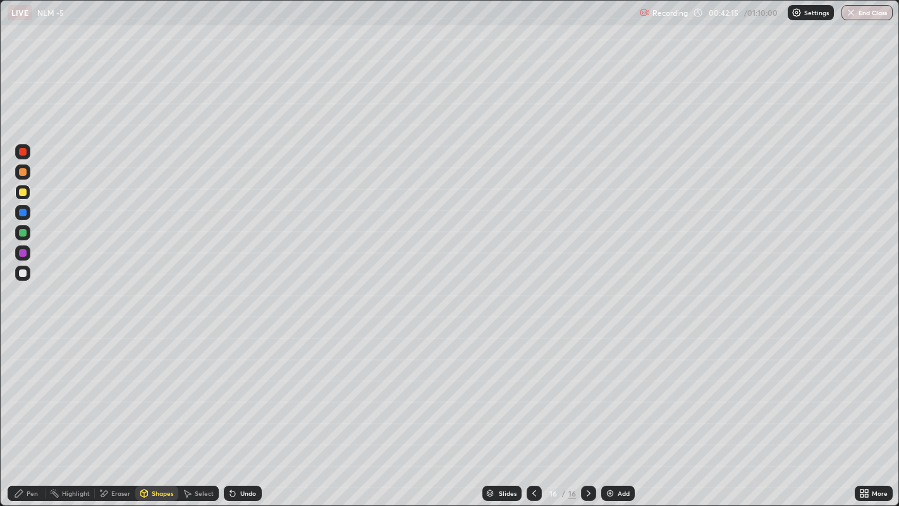
click at [30, 392] on div "Pen" at bounding box center [32, 493] width 11 height 6
click at [149, 392] on div "Shapes" at bounding box center [156, 493] width 43 height 15
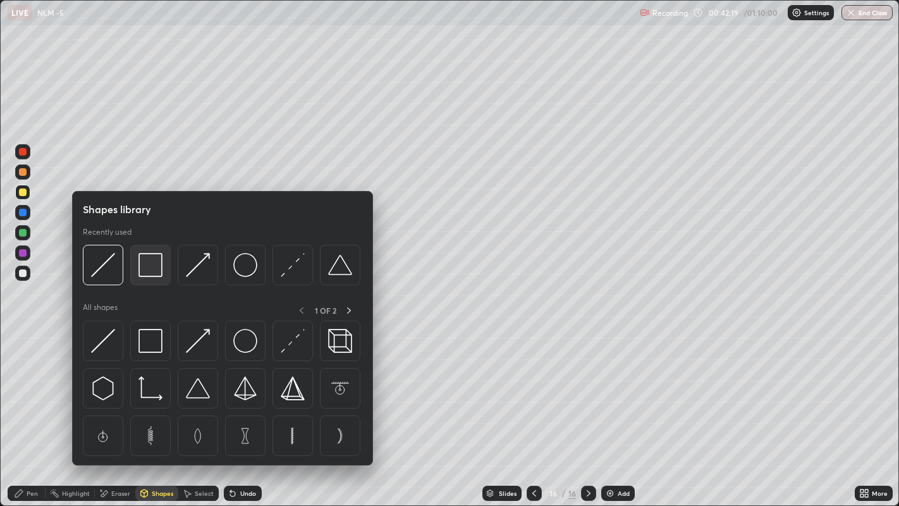
click at [154, 271] on img at bounding box center [150, 265] width 24 height 24
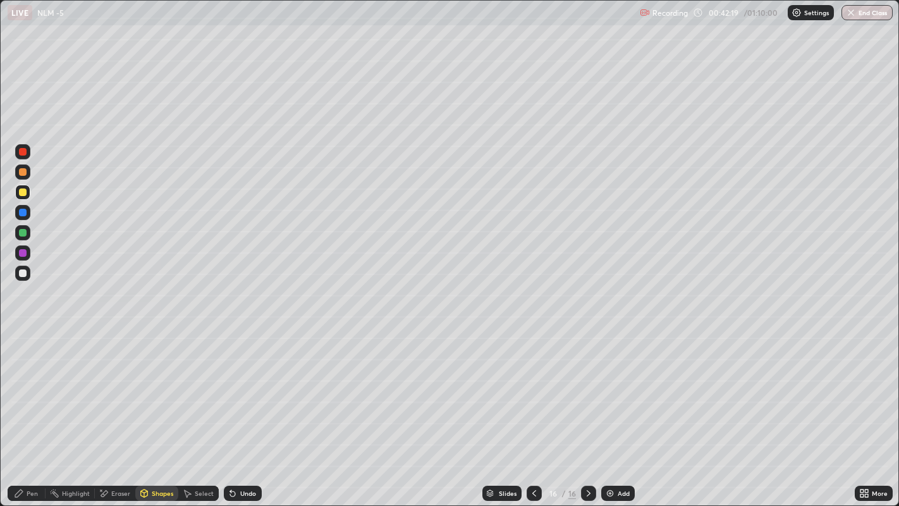
click at [24, 280] on div at bounding box center [22, 273] width 15 height 15
click at [144, 392] on icon at bounding box center [144, 494] width 0 height 4
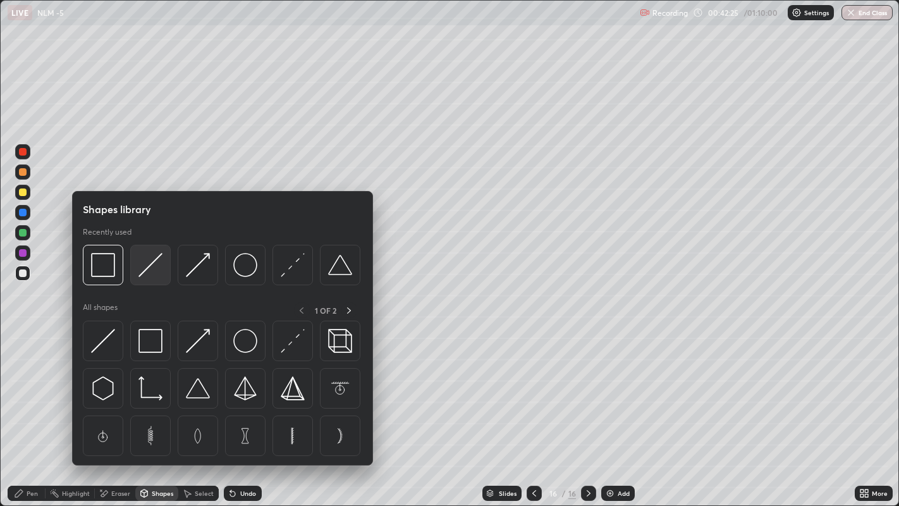
click at [142, 271] on img at bounding box center [150, 265] width 24 height 24
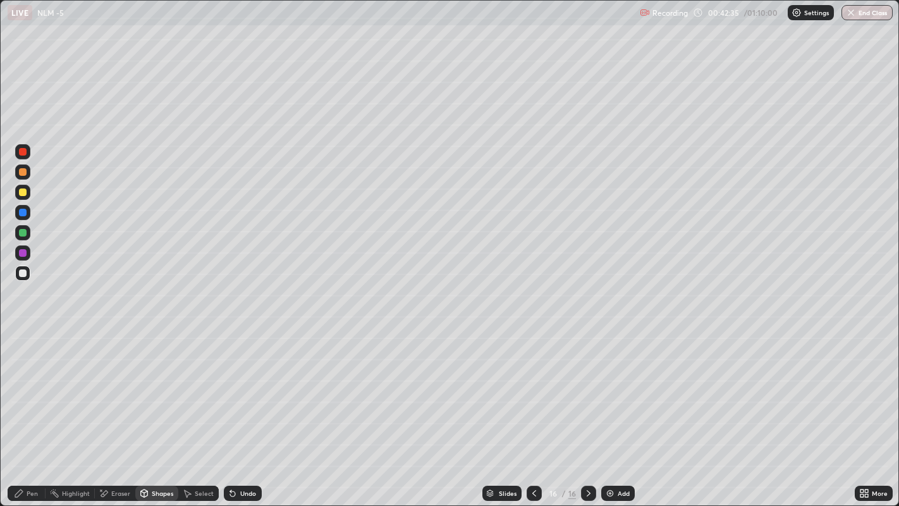
click at [27, 392] on div "Pen" at bounding box center [32, 493] width 11 height 6
click at [21, 174] on div at bounding box center [23, 172] width 8 height 8
click at [25, 191] on div at bounding box center [23, 192] width 8 height 8
click at [23, 271] on div at bounding box center [23, 273] width 8 height 8
click at [23, 232] on div at bounding box center [23, 233] width 8 height 8
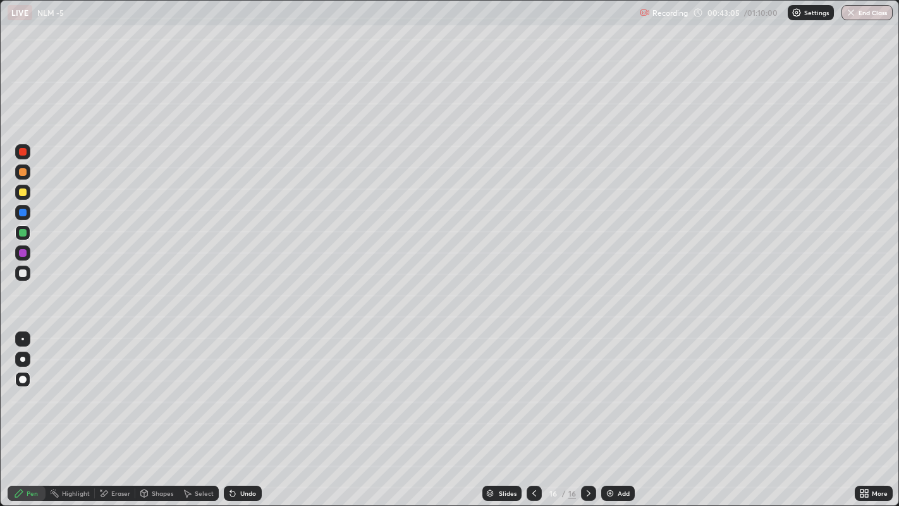
click at [242, 392] on div "Undo" at bounding box center [248, 493] width 16 height 6
click at [243, 392] on div "Undo" at bounding box center [243, 493] width 38 height 15
click at [27, 266] on div at bounding box center [22, 273] width 15 height 15
click at [25, 392] on div "Pen" at bounding box center [27, 493] width 38 height 15
click at [22, 170] on div at bounding box center [23, 172] width 8 height 8
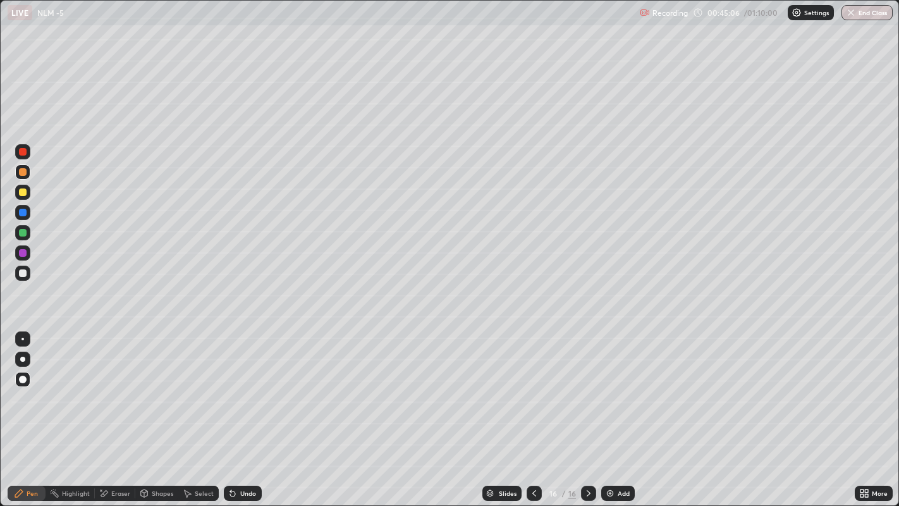
click at [22, 174] on div at bounding box center [23, 172] width 8 height 8
click at [243, 392] on div "Undo" at bounding box center [248, 493] width 16 height 6
click at [618, 392] on div "Add" at bounding box center [624, 493] width 12 height 6
click at [23, 190] on div at bounding box center [23, 192] width 8 height 8
click at [22, 233] on div at bounding box center [23, 233] width 8 height 8
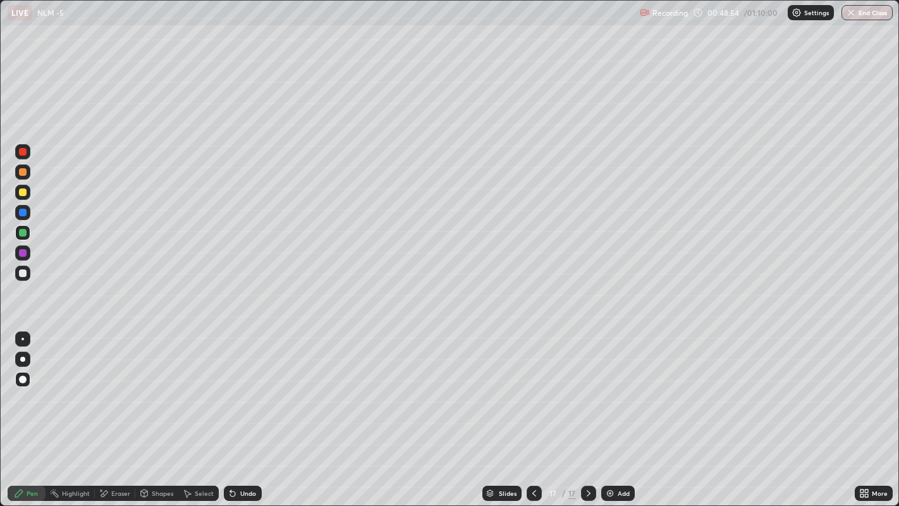
click at [159, 392] on div "Shapes" at bounding box center [162, 493] width 21 height 6
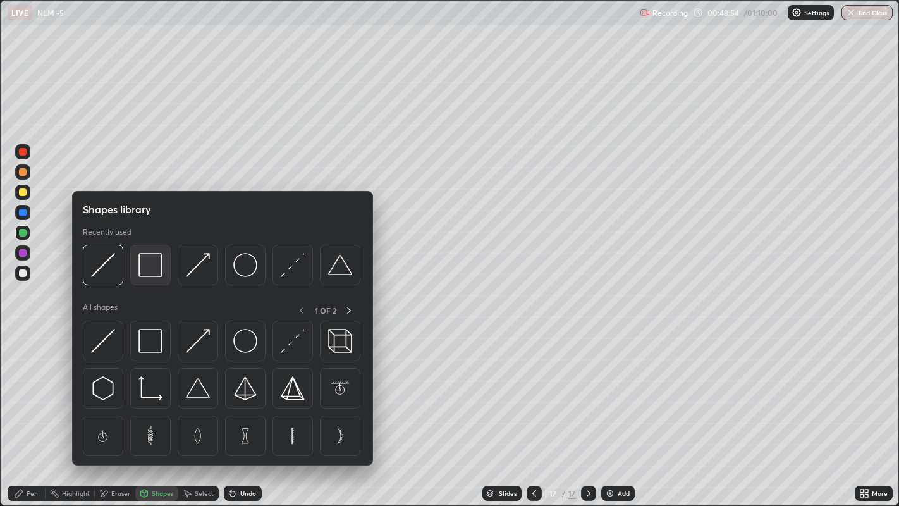
click at [150, 271] on img at bounding box center [150, 265] width 24 height 24
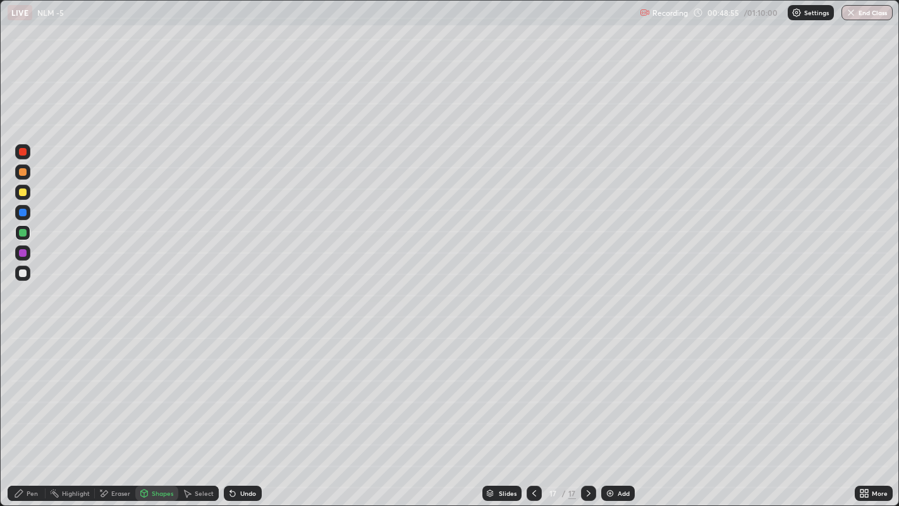
click at [21, 279] on div at bounding box center [22, 273] width 15 height 15
click at [30, 392] on div "Pen" at bounding box center [27, 493] width 38 height 15
click at [22, 194] on div at bounding box center [23, 192] width 8 height 8
click at [19, 211] on div at bounding box center [23, 213] width 8 height 8
click at [21, 174] on div at bounding box center [23, 172] width 8 height 8
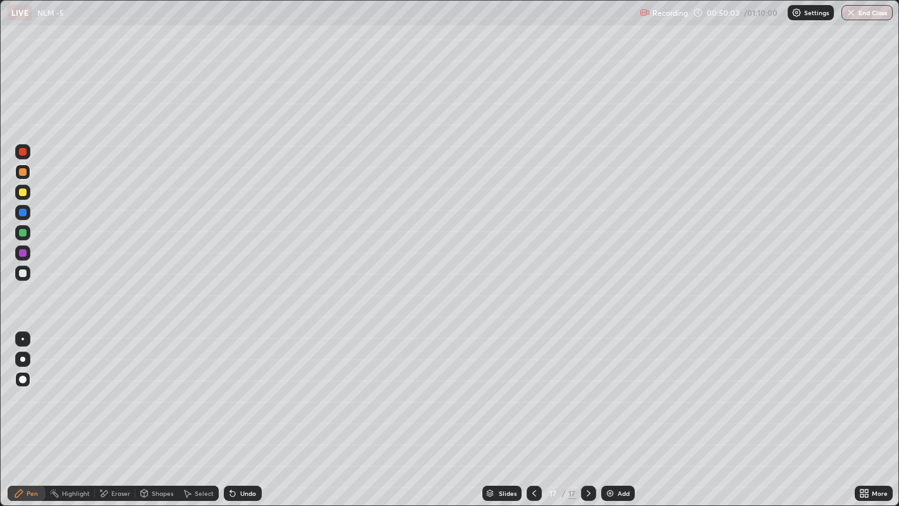
click at [21, 192] on div at bounding box center [23, 192] width 8 height 8
click at [243, 392] on div "Undo" at bounding box center [248, 493] width 16 height 6
click at [23, 172] on div at bounding box center [23, 172] width 8 height 8
click at [621, 392] on div "Add" at bounding box center [624, 493] width 12 height 6
click at [25, 196] on div at bounding box center [22, 192] width 15 height 15
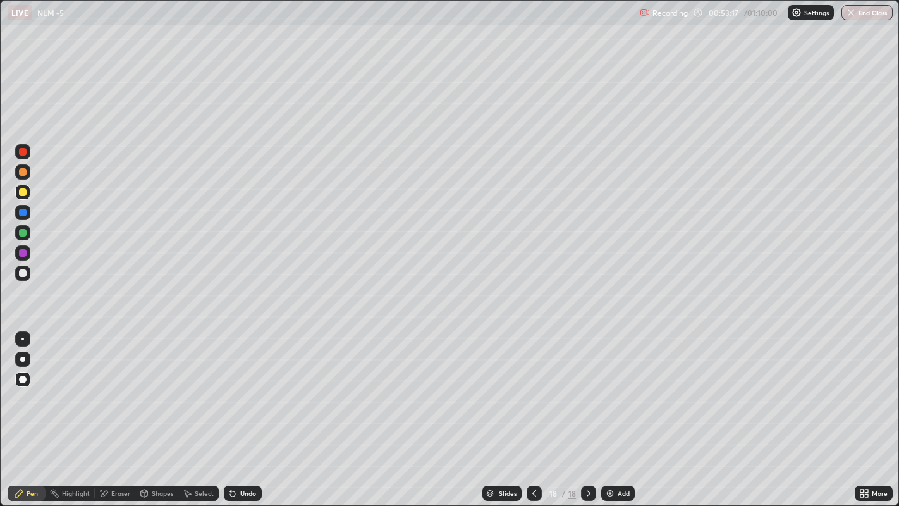
click at [23, 170] on div at bounding box center [23, 172] width 8 height 8
click at [25, 272] on div at bounding box center [23, 273] width 8 height 8
click at [19, 172] on div at bounding box center [23, 172] width 8 height 8
click at [19, 191] on div at bounding box center [23, 192] width 8 height 8
click at [23, 168] on div at bounding box center [23, 172] width 8 height 8
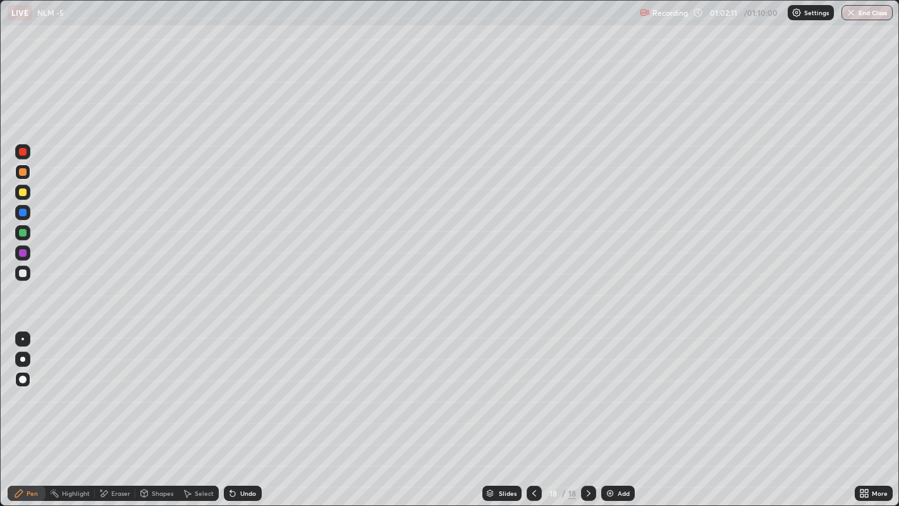
click at [869, 15] on button "End Class" at bounding box center [866, 12] width 51 height 15
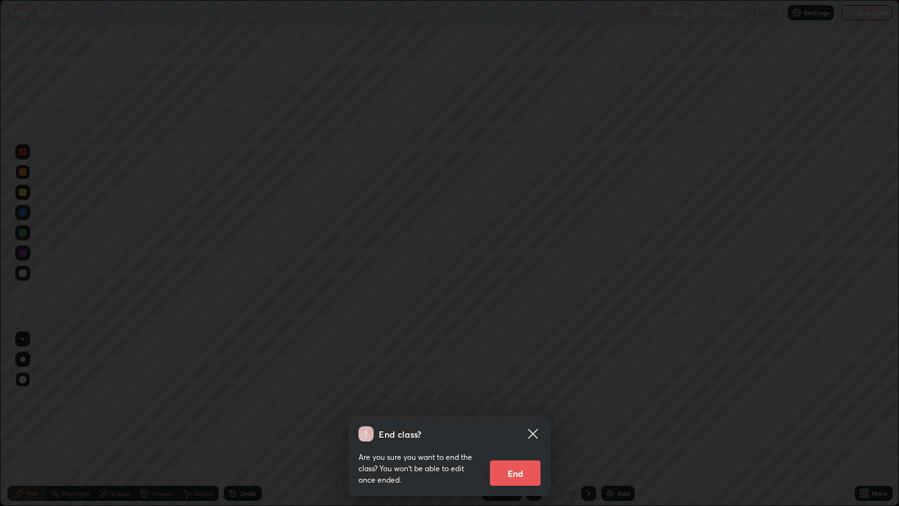
click at [511, 392] on button "End" at bounding box center [515, 472] width 51 height 25
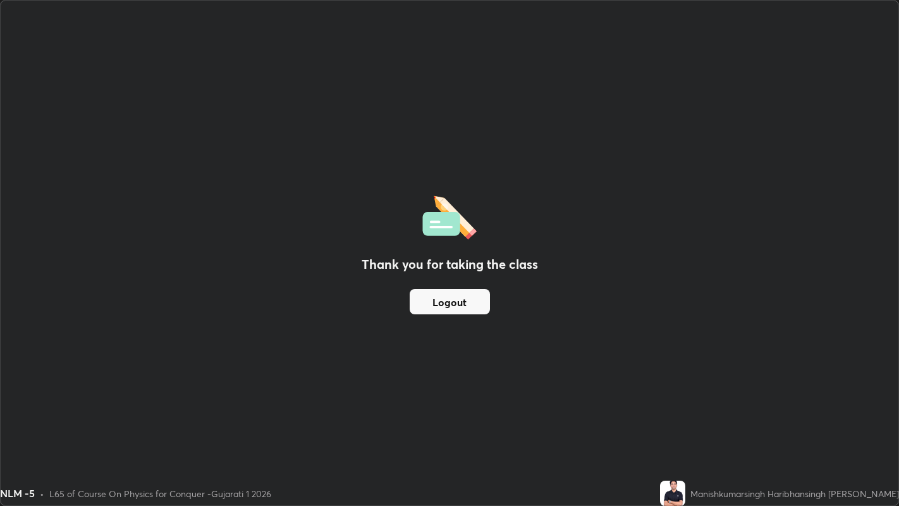
click at [470, 293] on button "Logout" at bounding box center [450, 301] width 80 height 25
